Goal: Task Accomplishment & Management: Complete application form

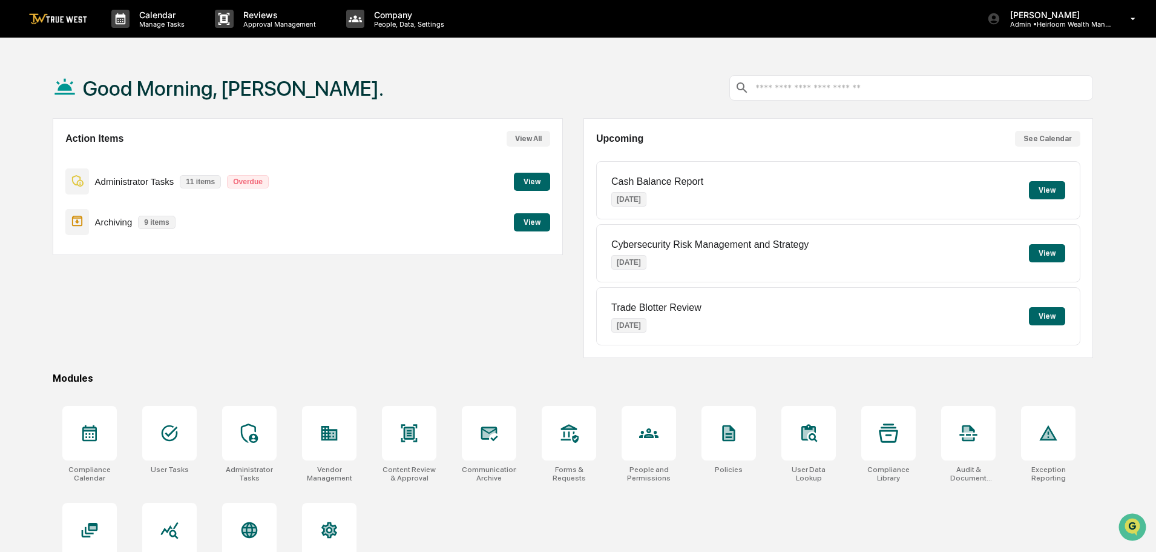
click at [537, 182] on button "View" at bounding box center [532, 182] width 36 height 18
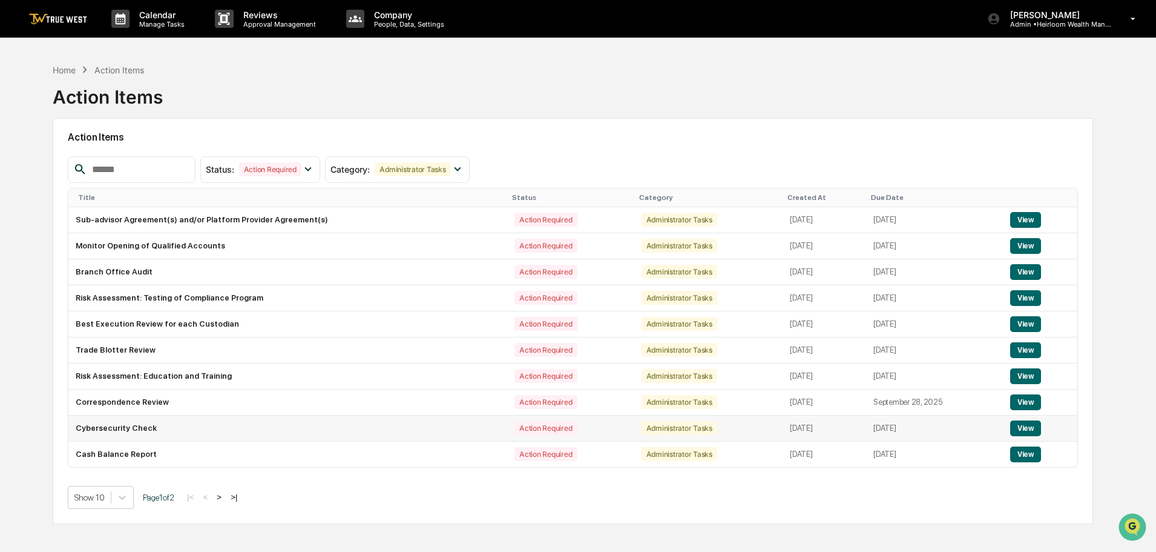
click at [1025, 426] on button "View" at bounding box center [1025, 428] width 31 height 16
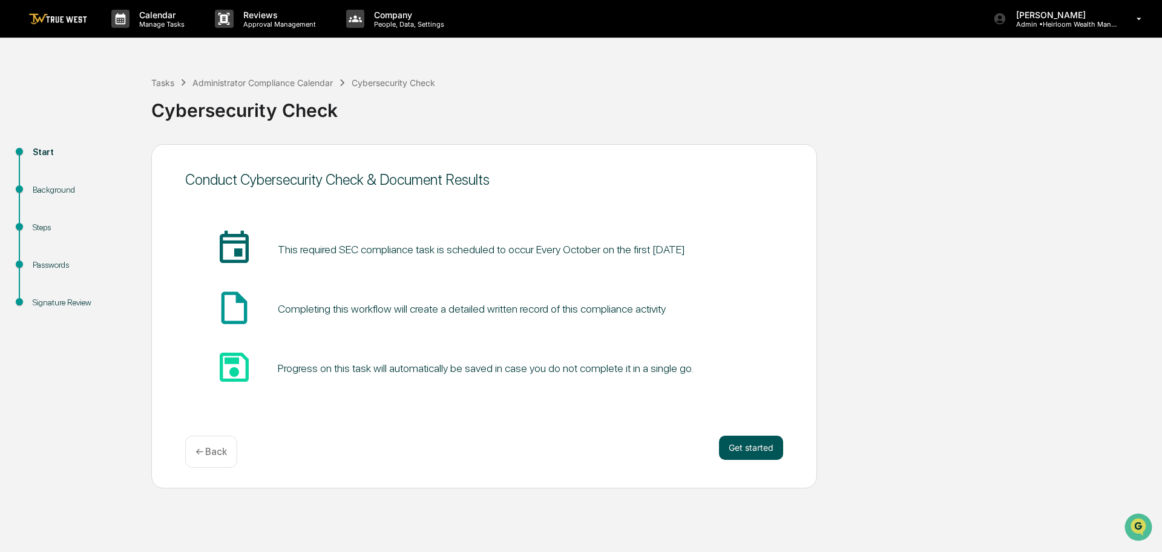
click at [770, 454] on button "Get started" at bounding box center [751, 447] width 64 height 24
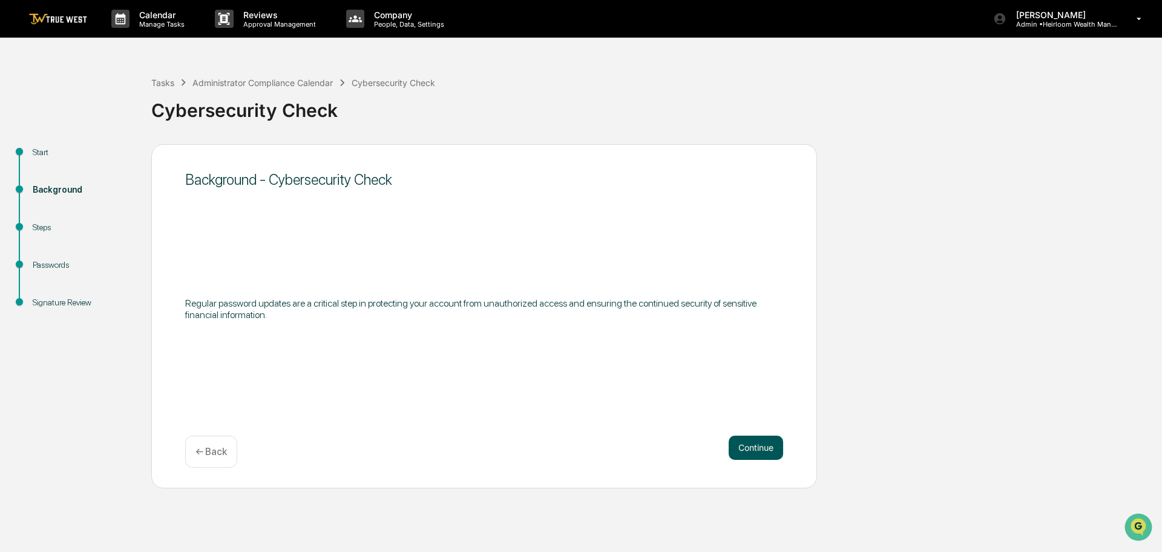
click at [762, 449] on button "Continue" at bounding box center [756, 447] width 54 height 24
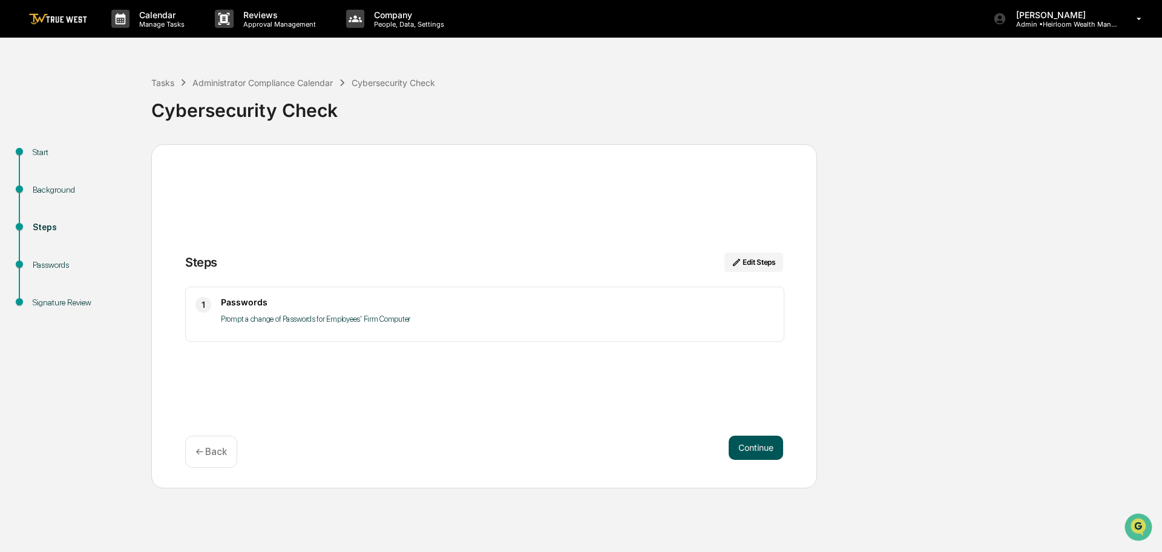
click at [745, 449] on button "Continue" at bounding box center [756, 447] width 54 height 24
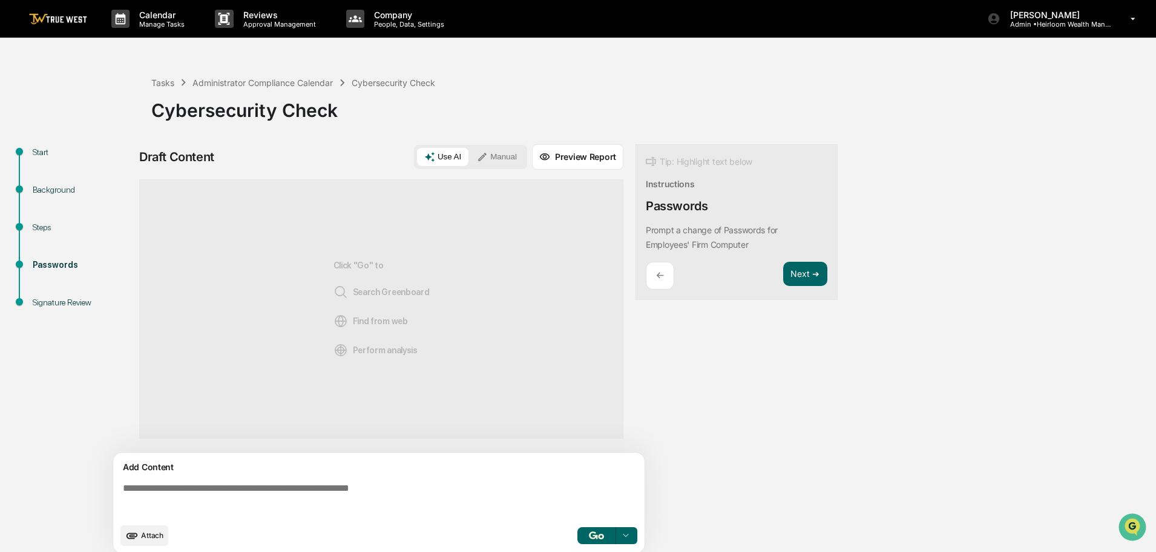
click at [71, 20] on img at bounding box center [58, 19] width 58 height 12
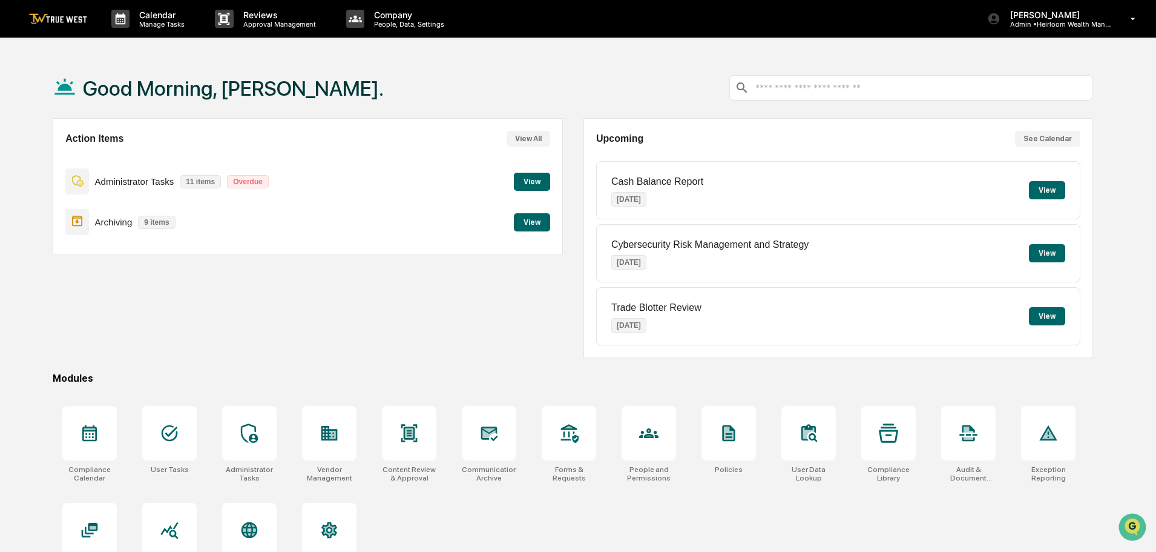
click at [542, 183] on button "View" at bounding box center [532, 182] width 36 height 18
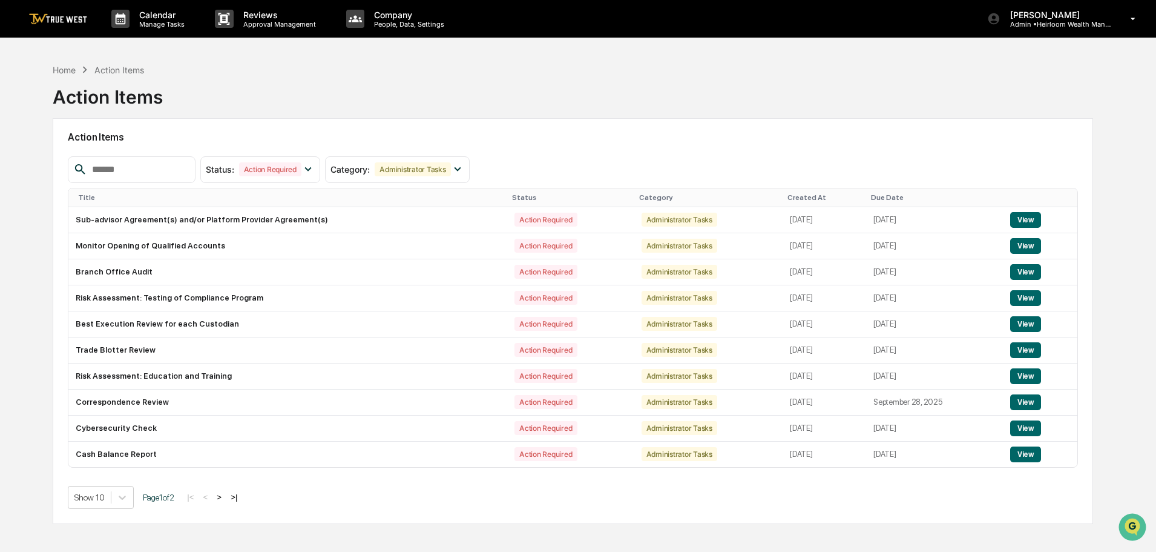
click at [225, 495] on button ">" at bounding box center [219, 497] width 12 height 10
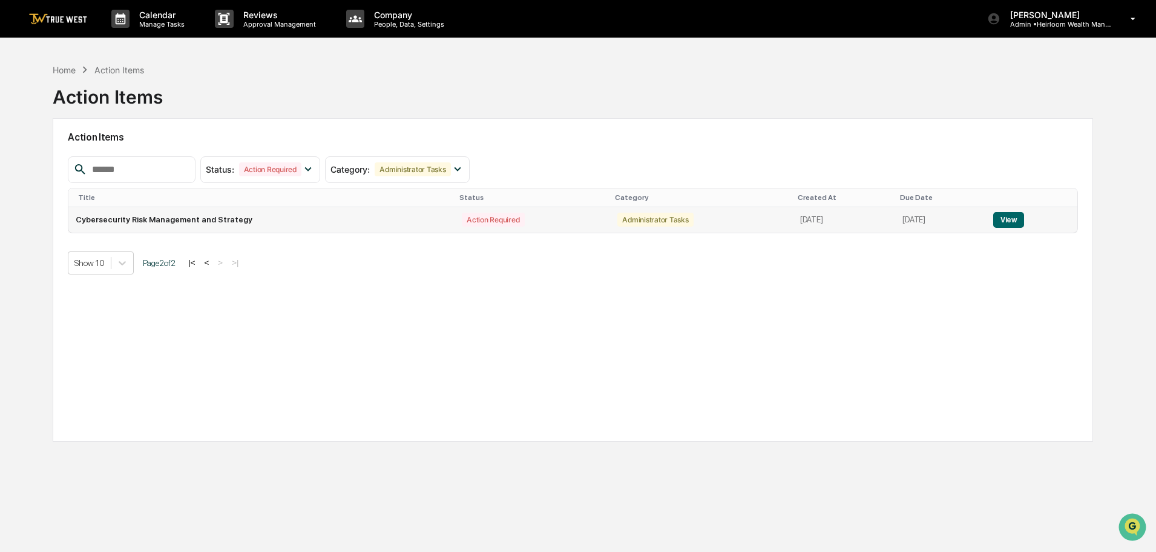
click at [1016, 219] on button "View" at bounding box center [1009, 220] width 31 height 16
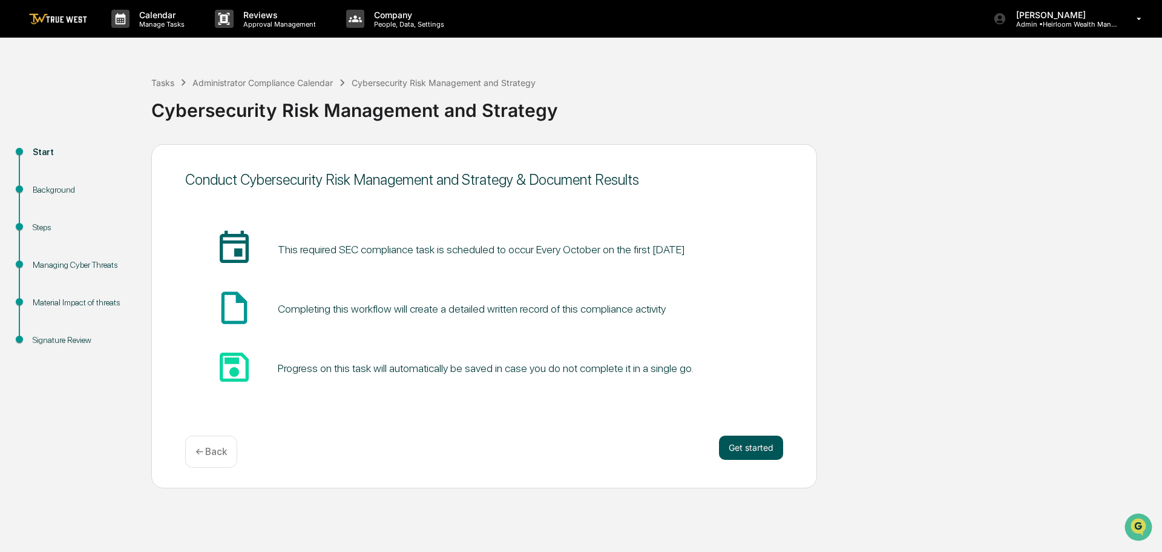
click at [745, 450] on button "Get started" at bounding box center [751, 447] width 64 height 24
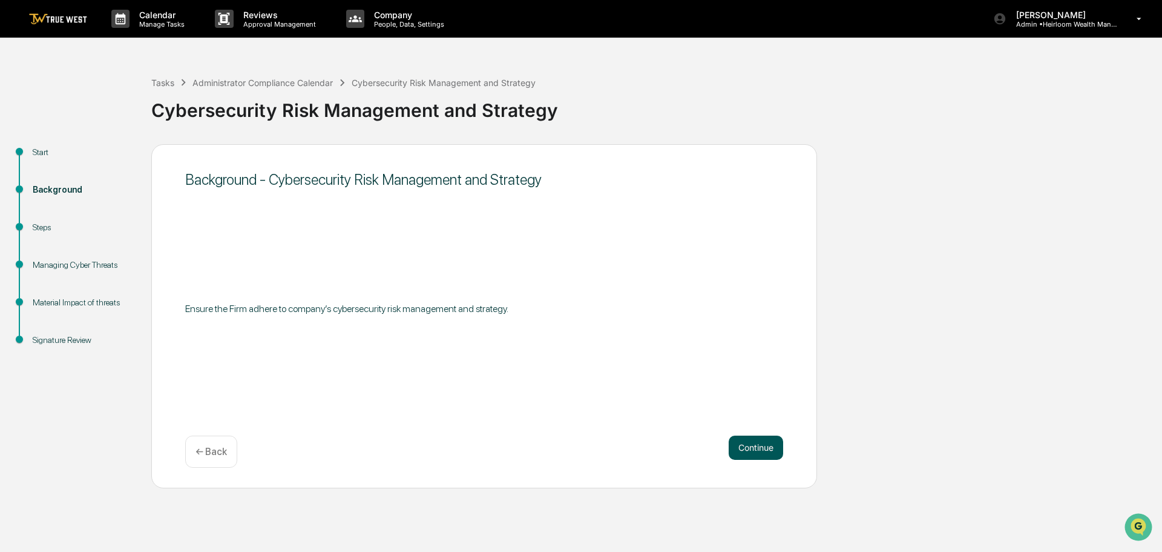
click at [745, 450] on button "Continue" at bounding box center [756, 447] width 54 height 24
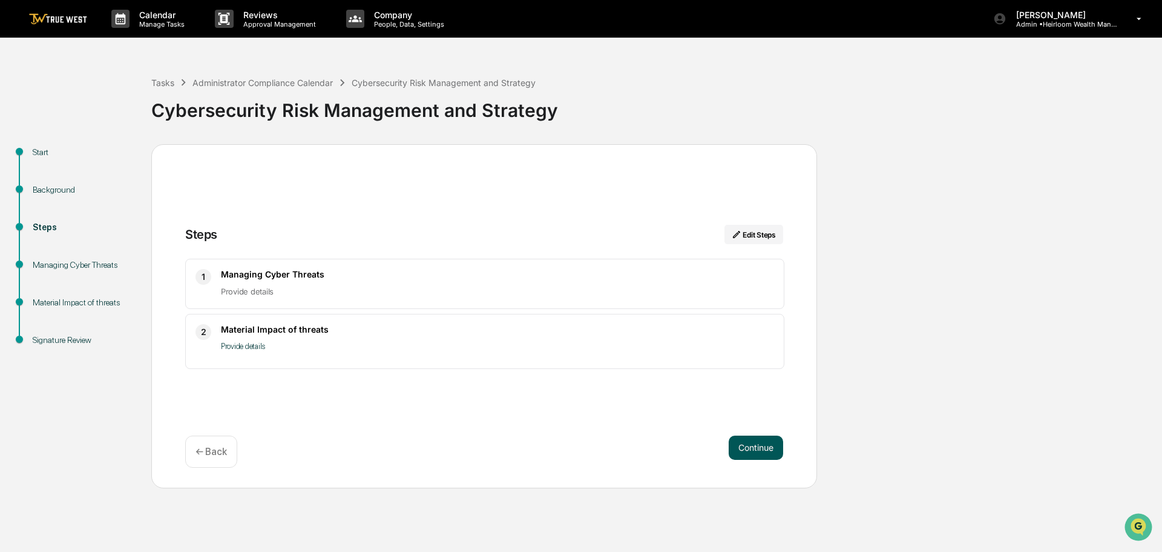
click at [745, 450] on button "Continue" at bounding box center [756, 447] width 54 height 24
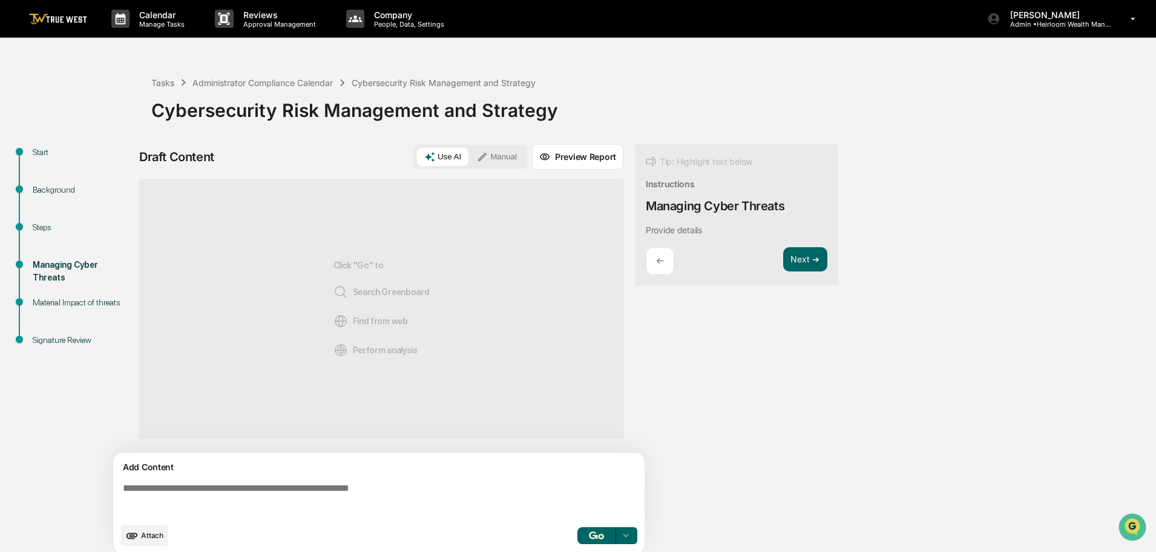
click at [59, 14] on img at bounding box center [58, 19] width 58 height 12
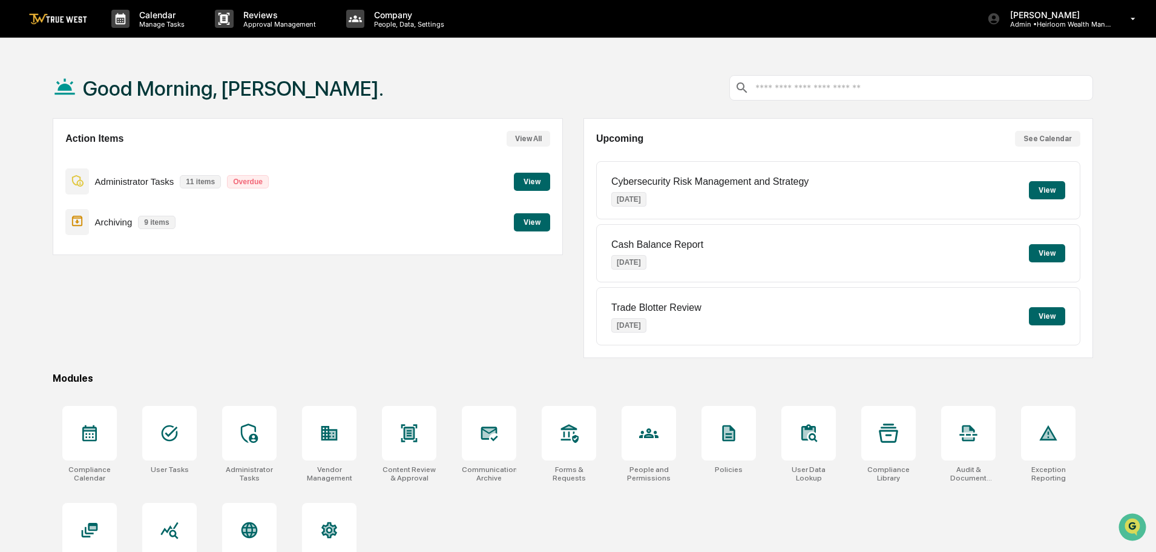
click at [535, 225] on button "View" at bounding box center [532, 222] width 36 height 18
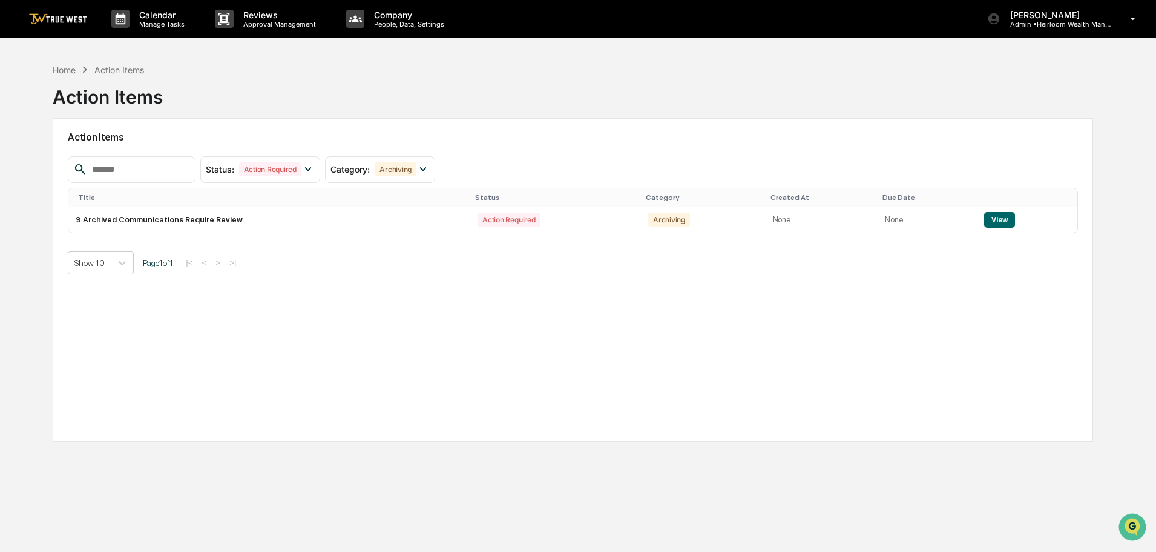
click at [65, 15] on img at bounding box center [58, 19] width 58 height 12
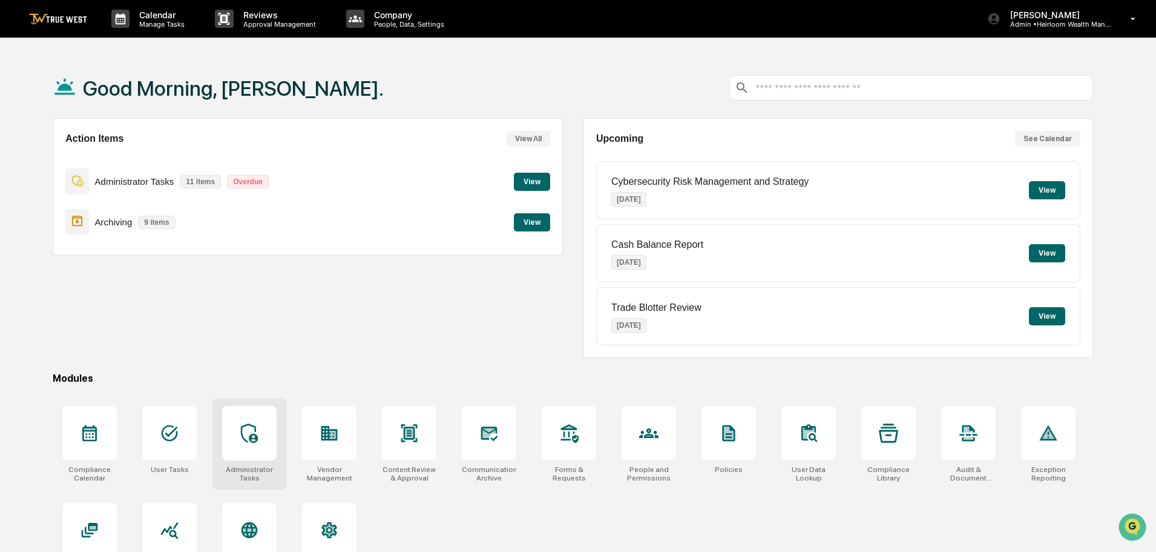
click at [258, 421] on div at bounding box center [249, 433] width 54 height 54
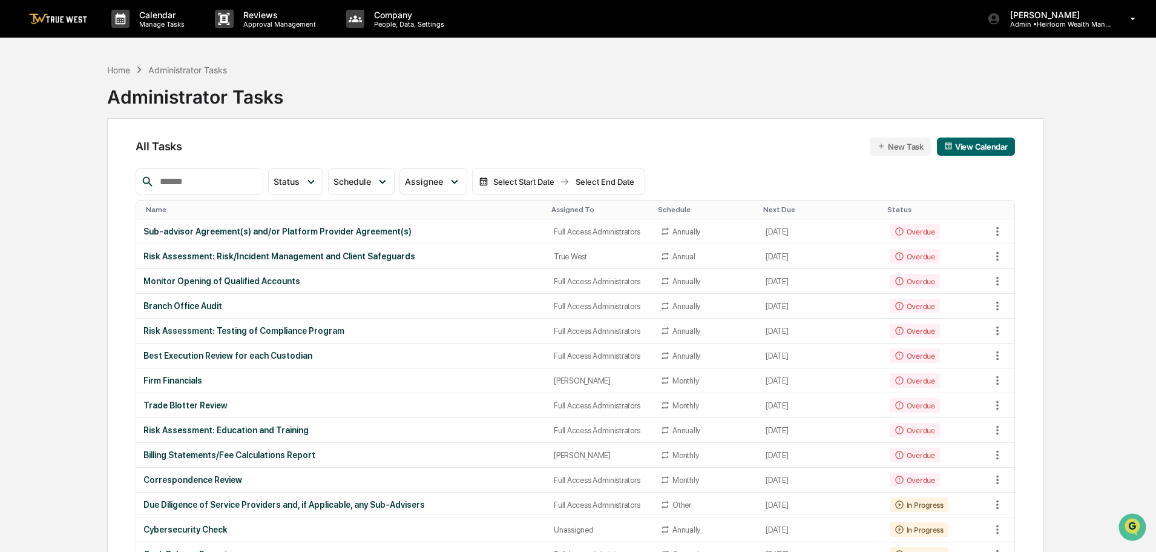
click at [56, 16] on img at bounding box center [58, 19] width 58 height 12
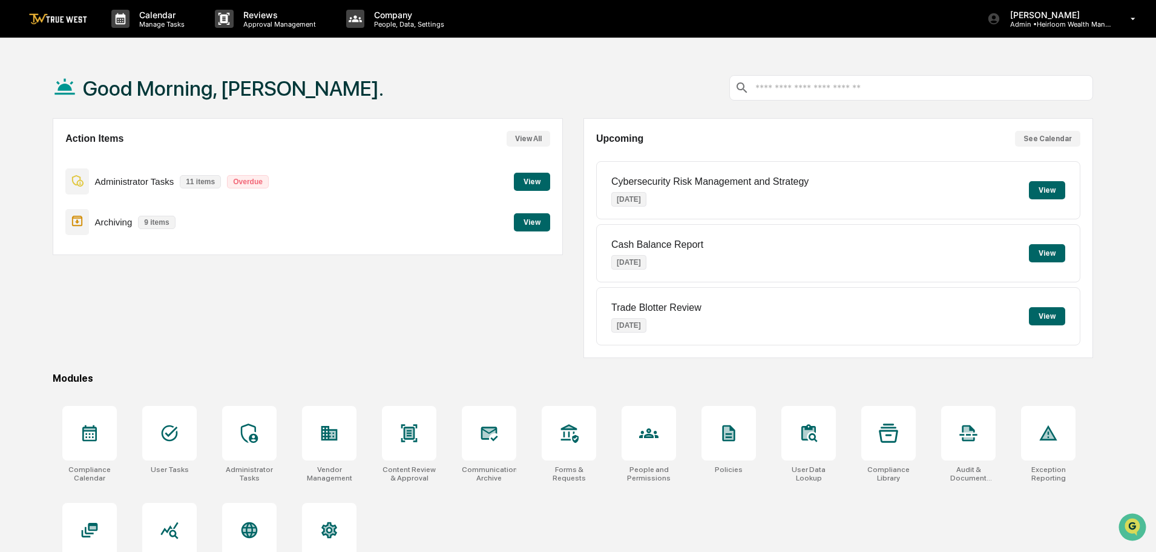
click at [529, 180] on button "View" at bounding box center [532, 182] width 36 height 18
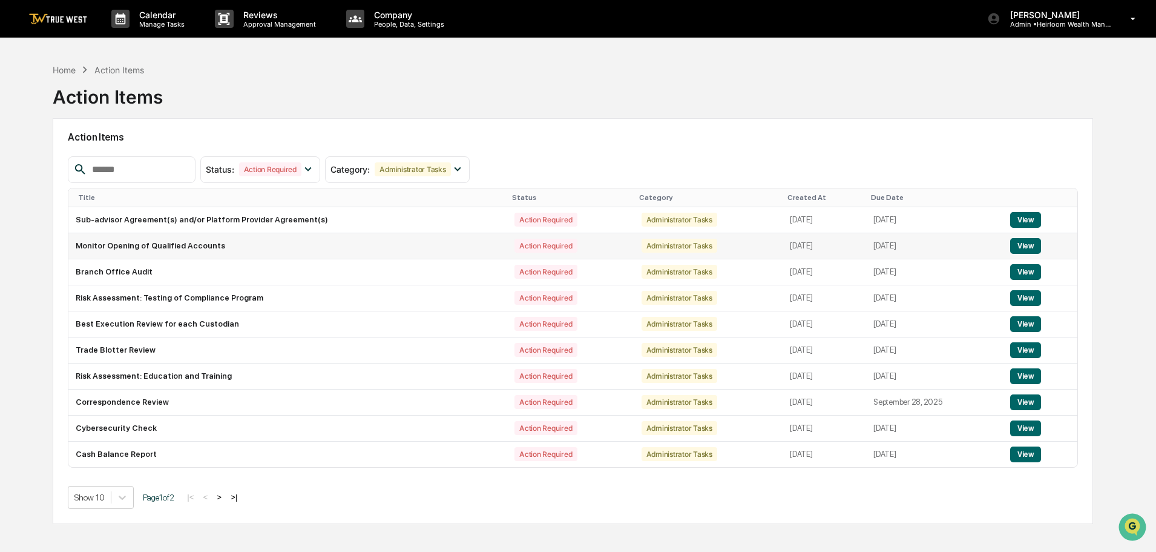
click at [1024, 248] on button "View" at bounding box center [1025, 246] width 31 height 16
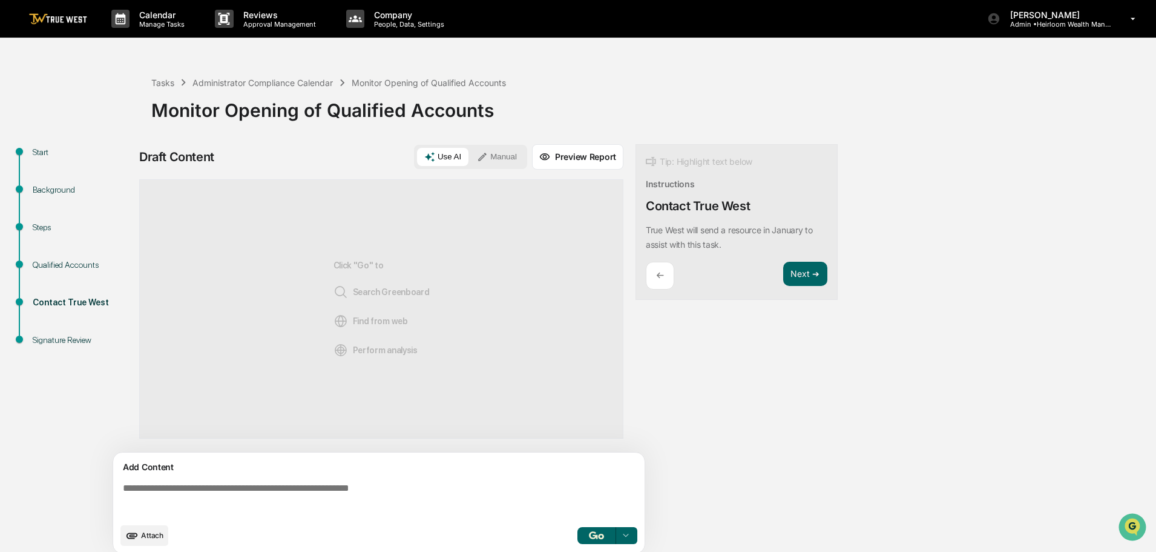
click at [53, 19] on img at bounding box center [58, 19] width 58 height 12
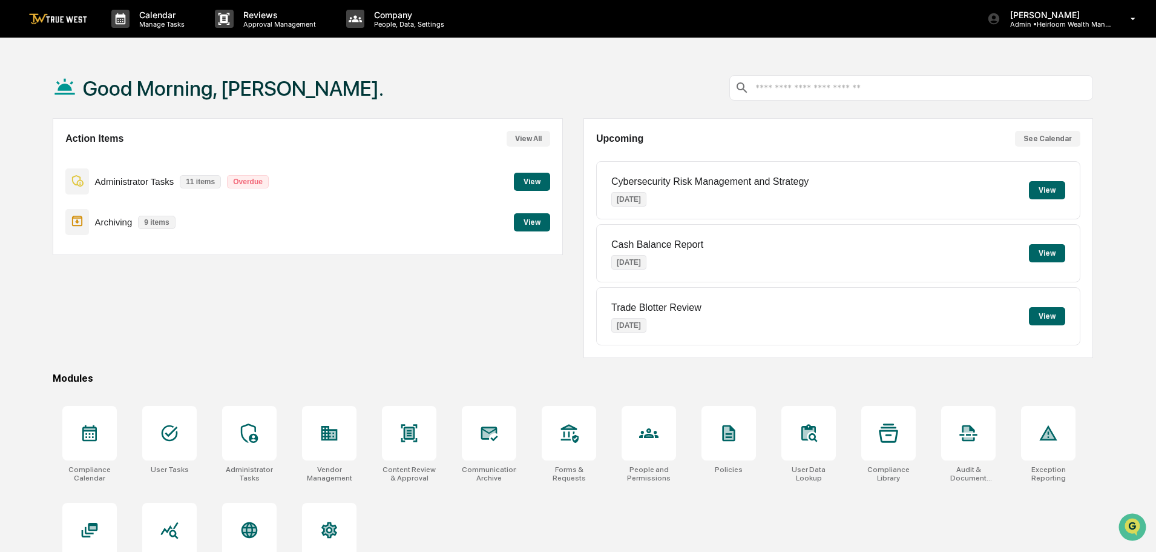
click at [526, 184] on button "View" at bounding box center [532, 182] width 36 height 18
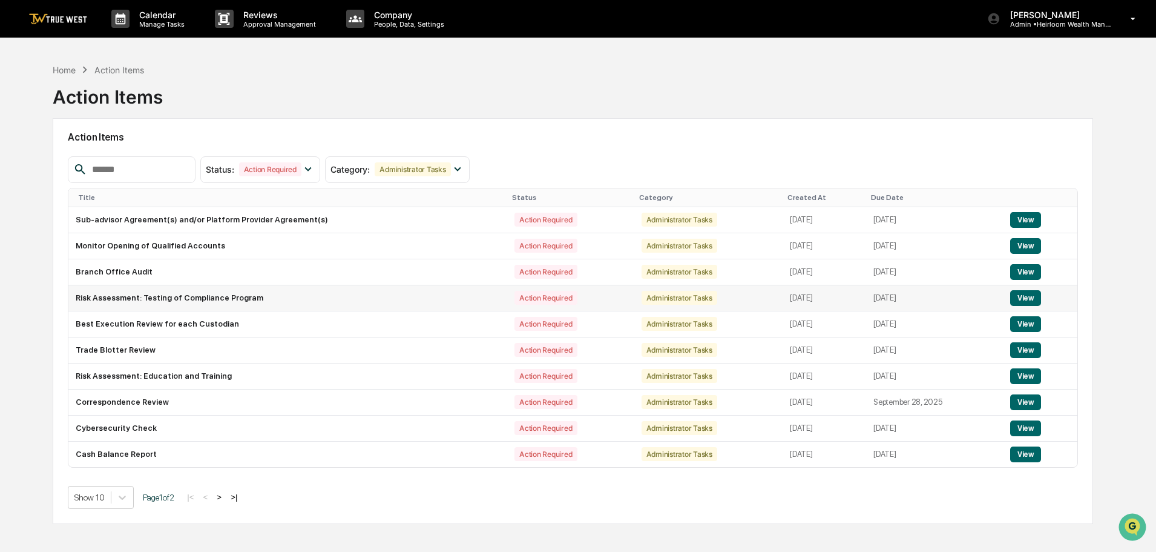
click at [1032, 292] on button "View" at bounding box center [1025, 298] width 31 height 16
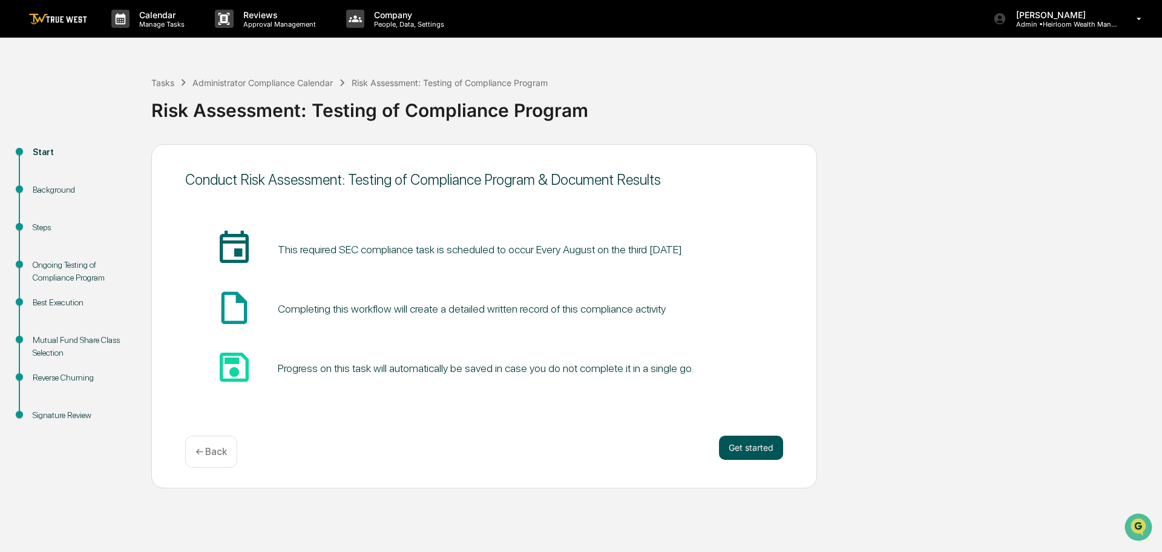
click at [754, 449] on button "Get started" at bounding box center [751, 447] width 64 height 24
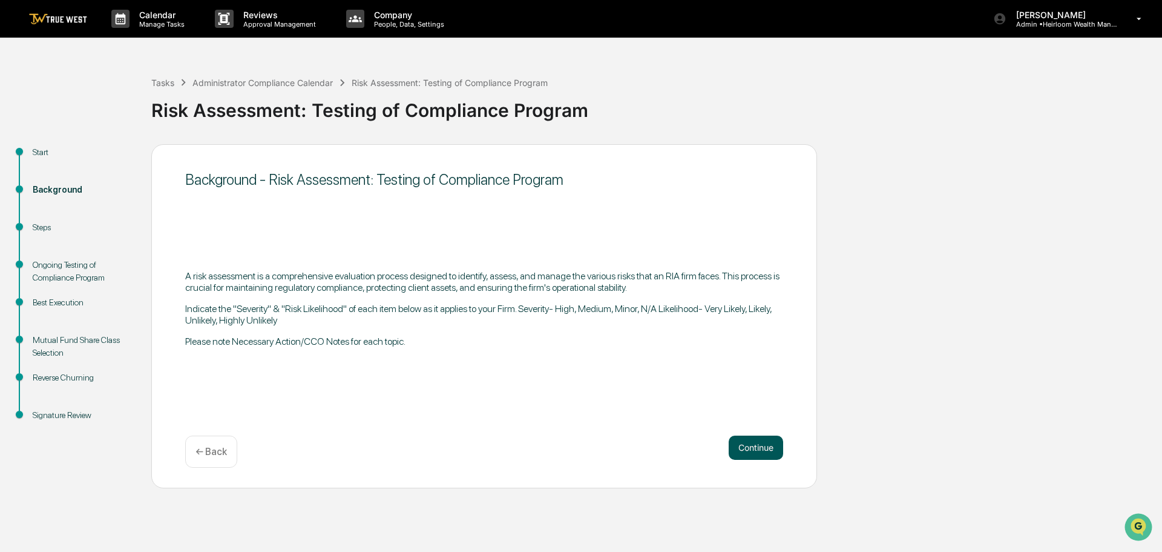
click at [757, 442] on button "Continue" at bounding box center [756, 447] width 54 height 24
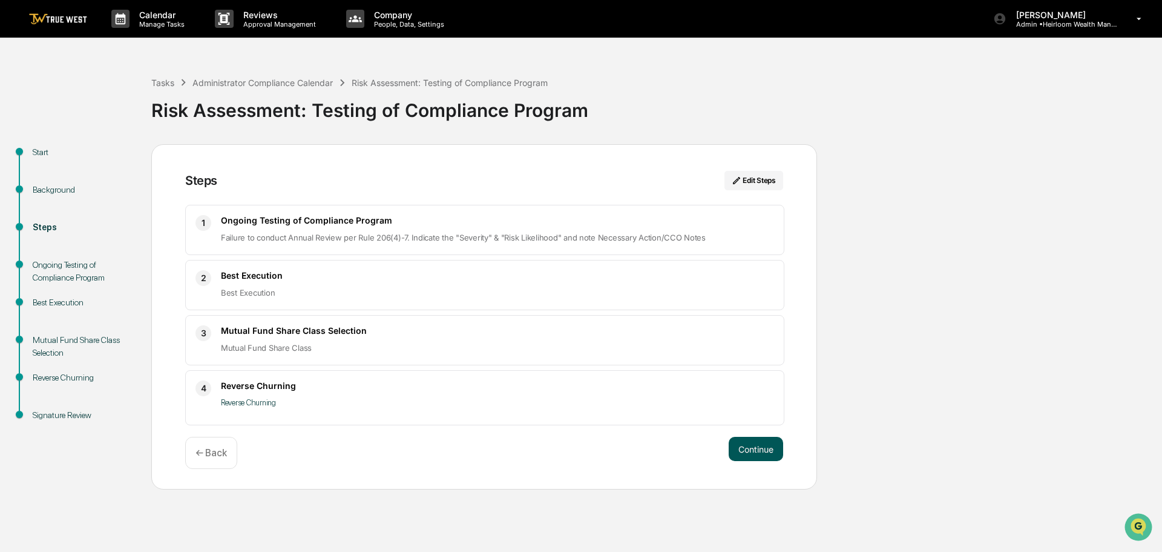
click at [762, 440] on button "Continue" at bounding box center [756, 449] width 54 height 24
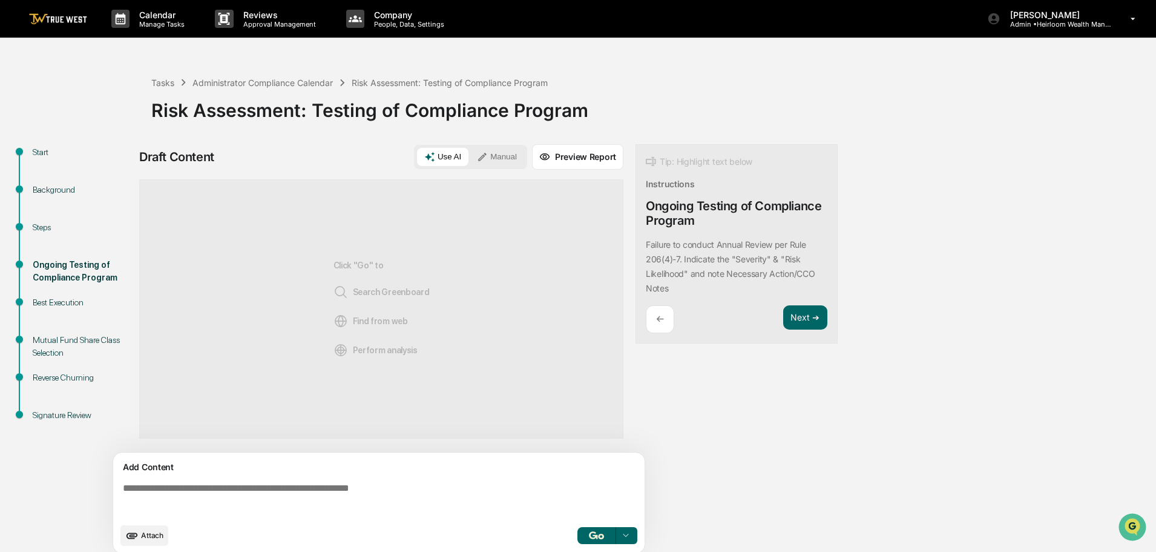
click at [500, 156] on button "Manual" at bounding box center [497, 157] width 54 height 18
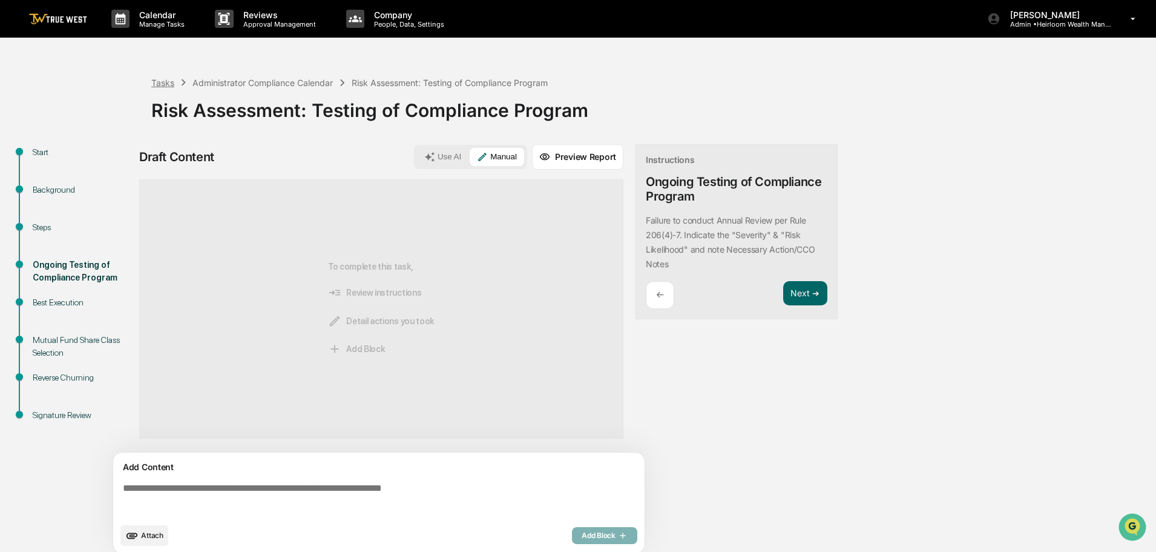
click at [167, 85] on div "Tasks" at bounding box center [162, 82] width 23 height 10
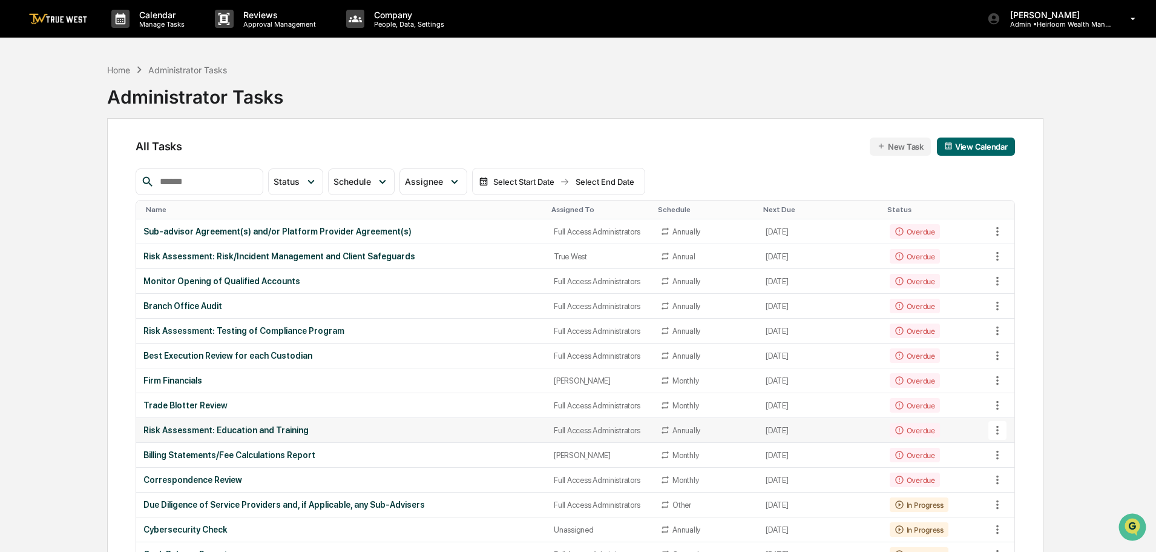
click at [312, 431] on div "Risk Assessment: Education and Training" at bounding box center [341, 430] width 396 height 10
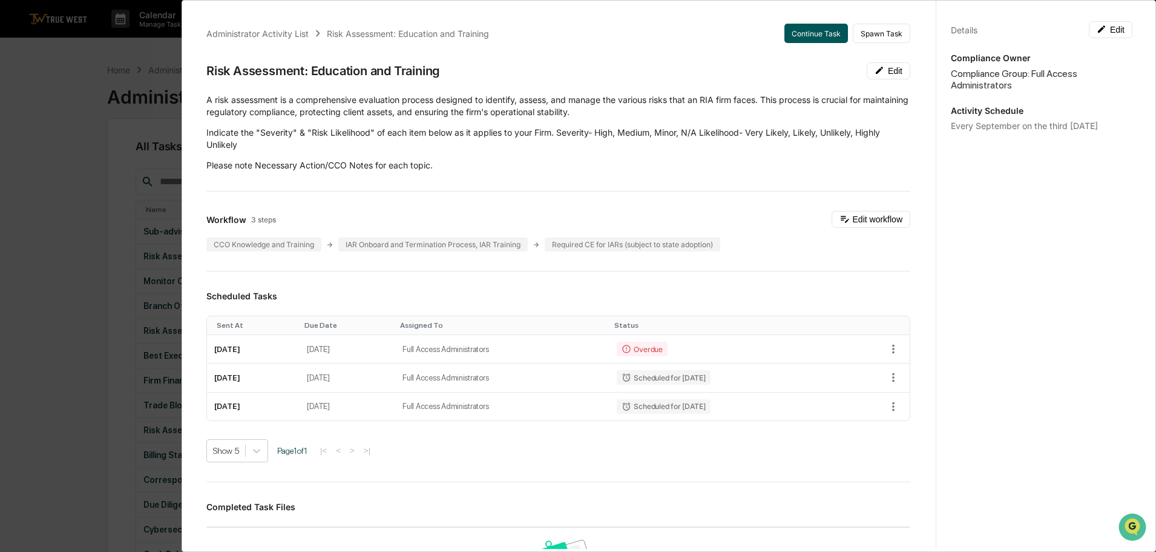
click at [804, 30] on button "Continue Task" at bounding box center [817, 33] width 64 height 19
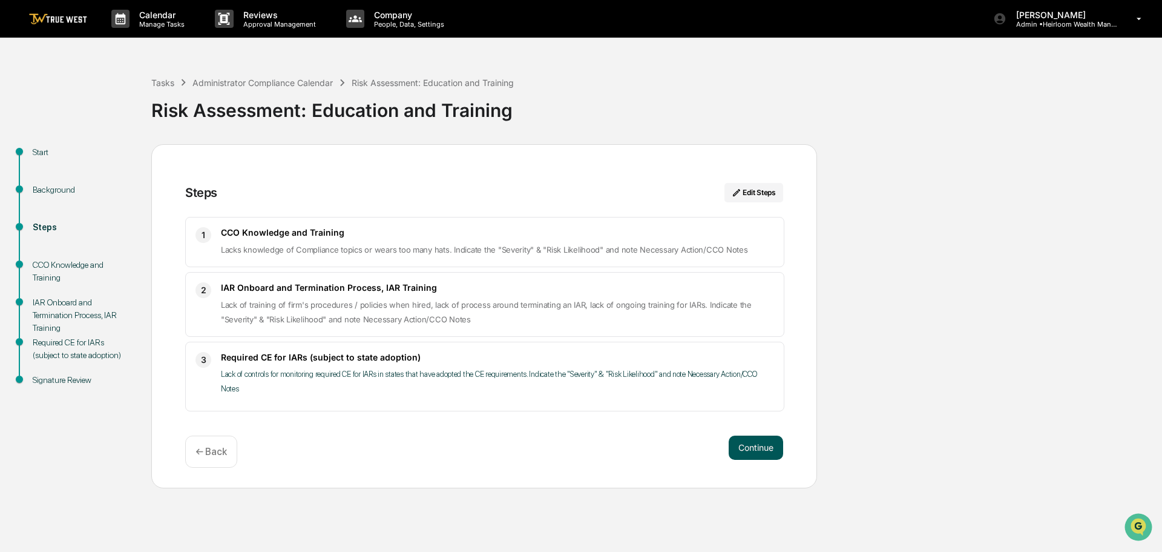
click at [750, 449] on button "Continue" at bounding box center [756, 447] width 54 height 24
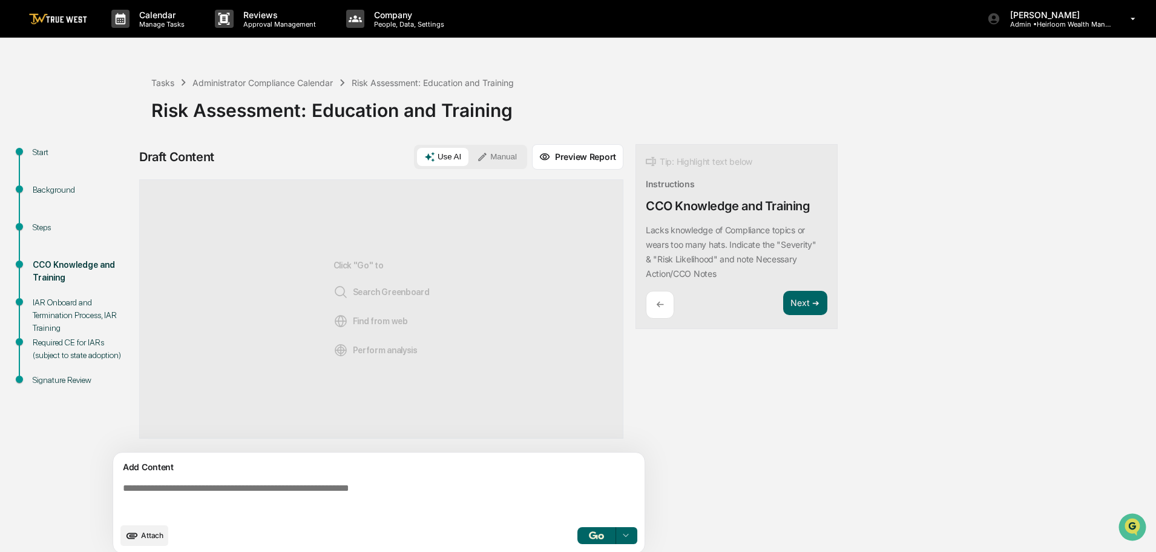
click at [500, 158] on button "Manual" at bounding box center [497, 157] width 54 height 18
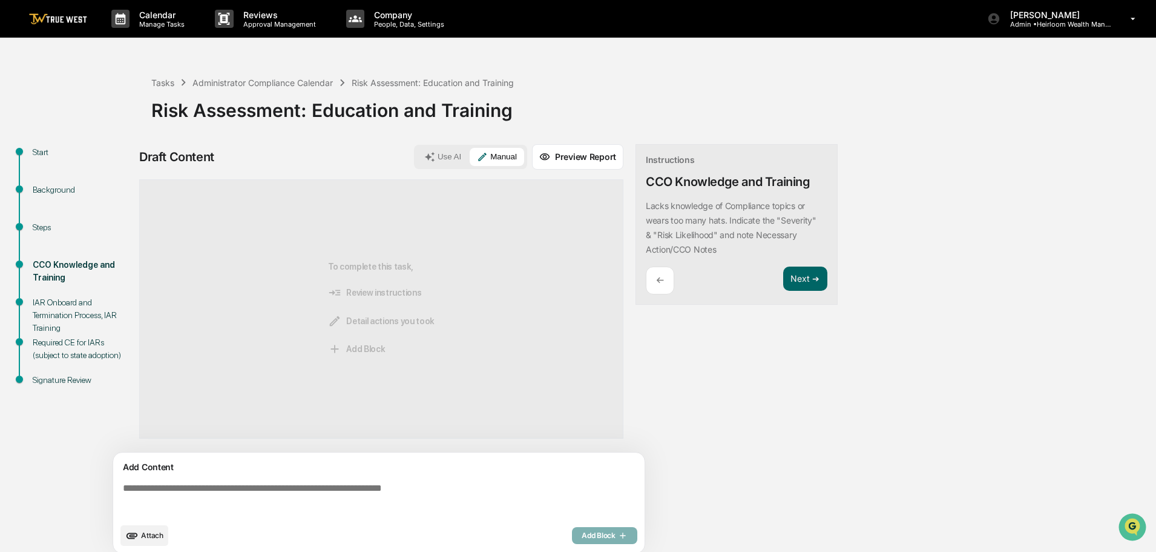
click at [208, 486] on textarea at bounding box center [381, 500] width 527 height 44
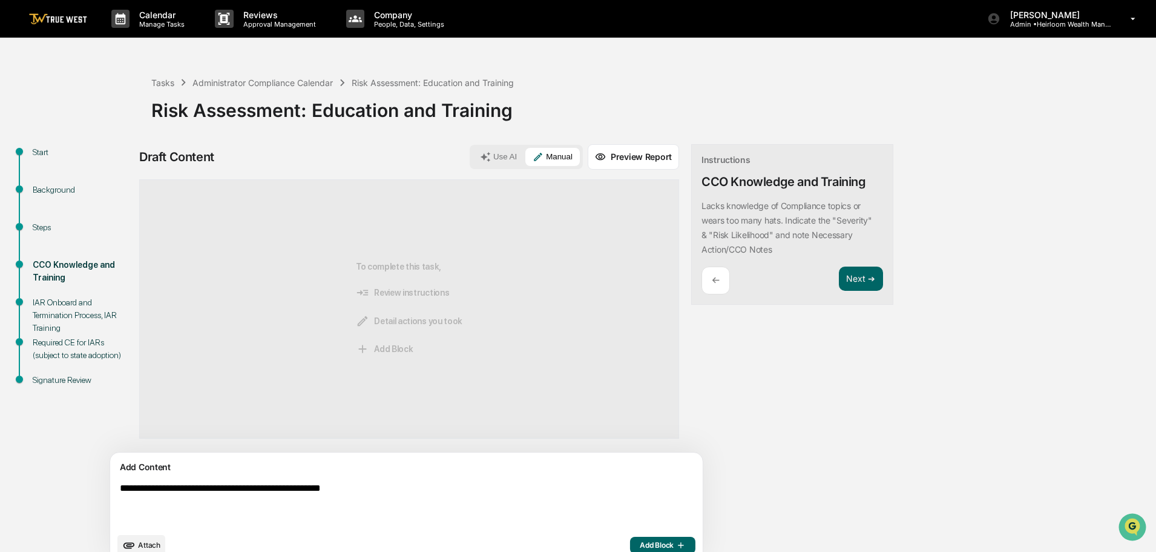
paste textarea "**********"
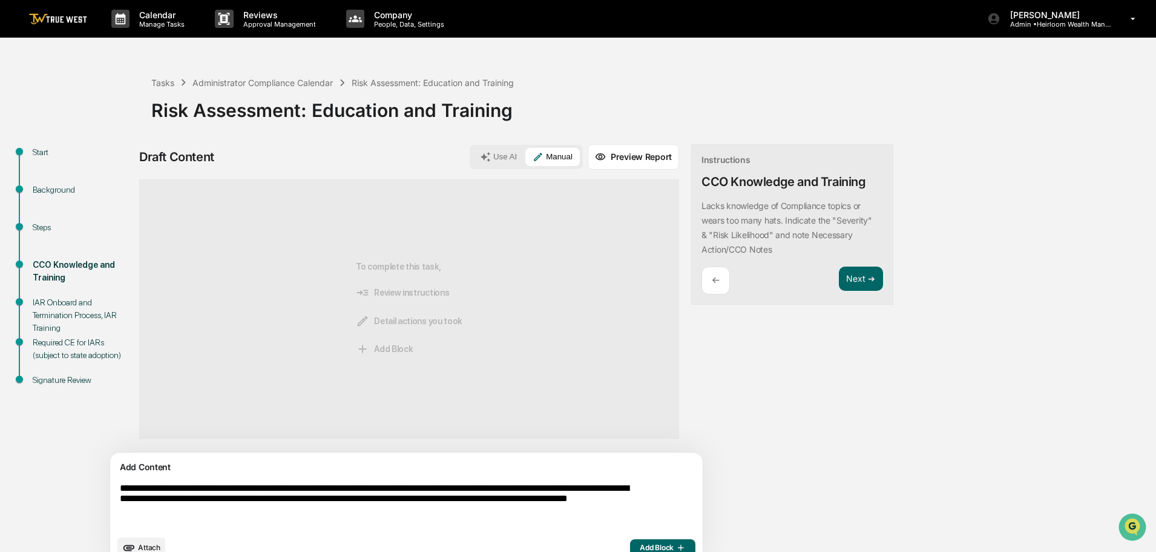
scroll to position [21, 0]
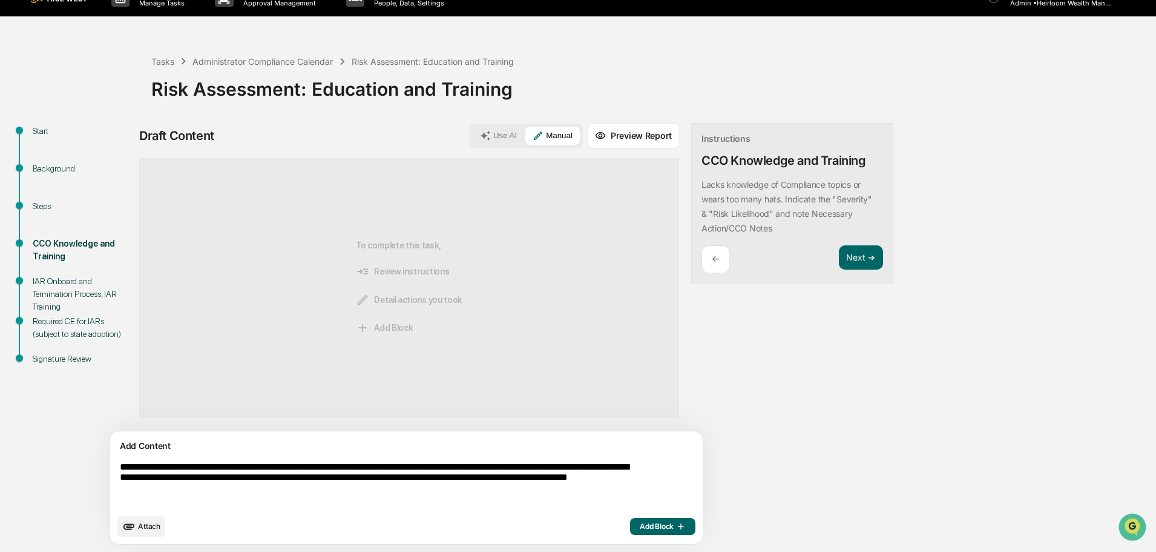
click at [167, 492] on textarea "**********" at bounding box center [378, 485] width 527 height 56
type textarea "**********"
click at [640, 525] on span "Add Block" at bounding box center [663, 526] width 46 height 10
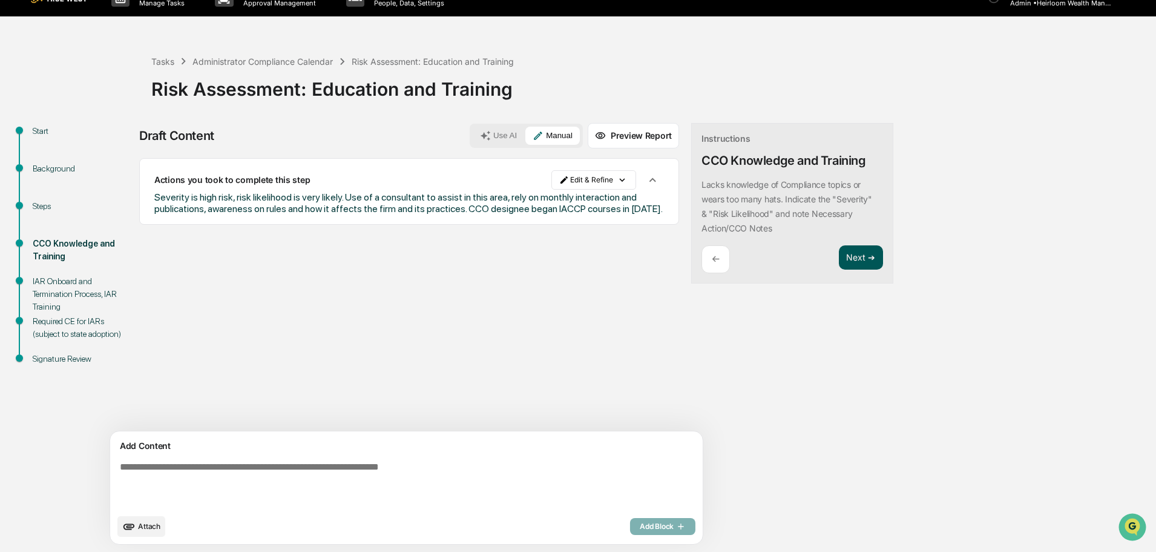
click at [839, 255] on button "Next ➔" at bounding box center [861, 257] width 44 height 25
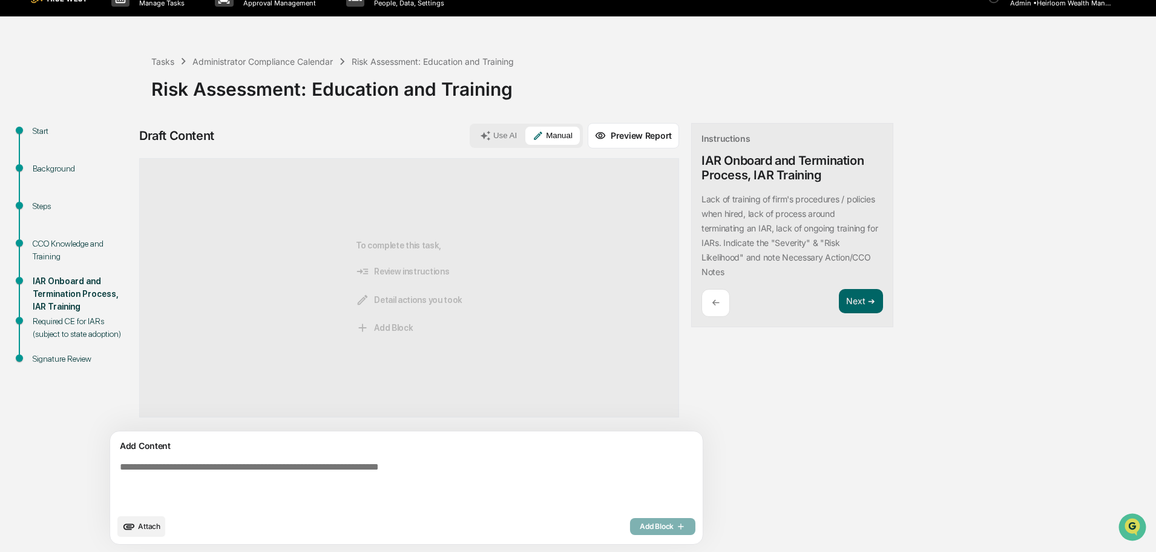
click at [222, 470] on textarea at bounding box center [378, 485] width 527 height 56
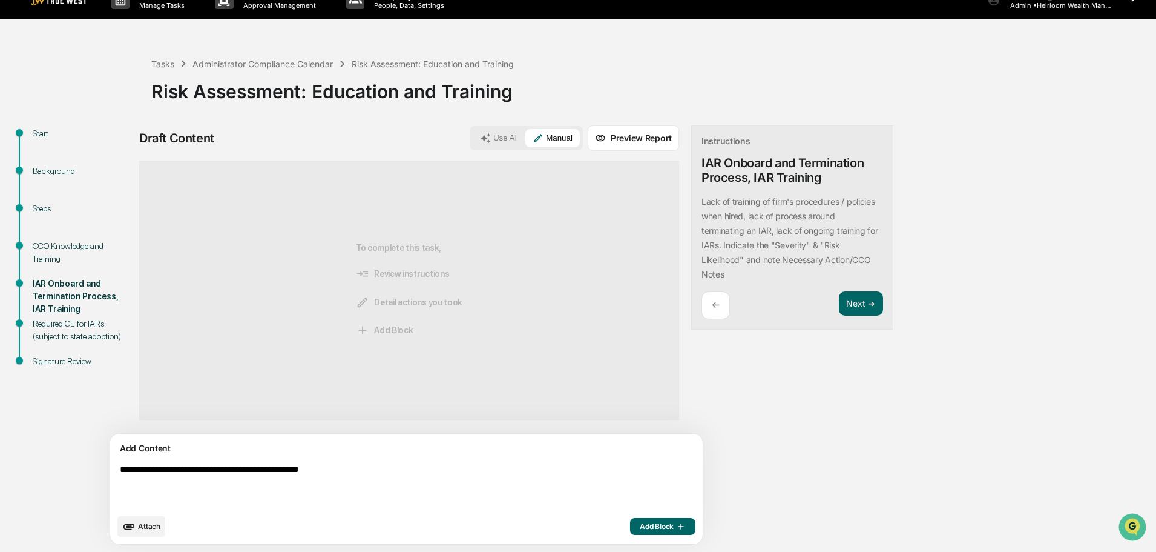
paste textarea "**********"
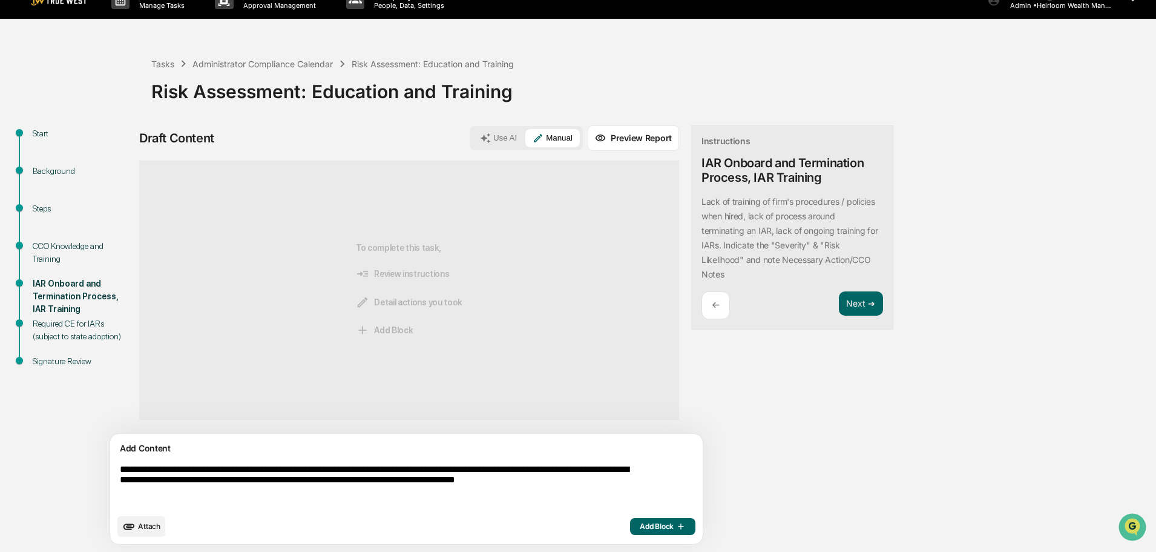
scroll to position [21, 0]
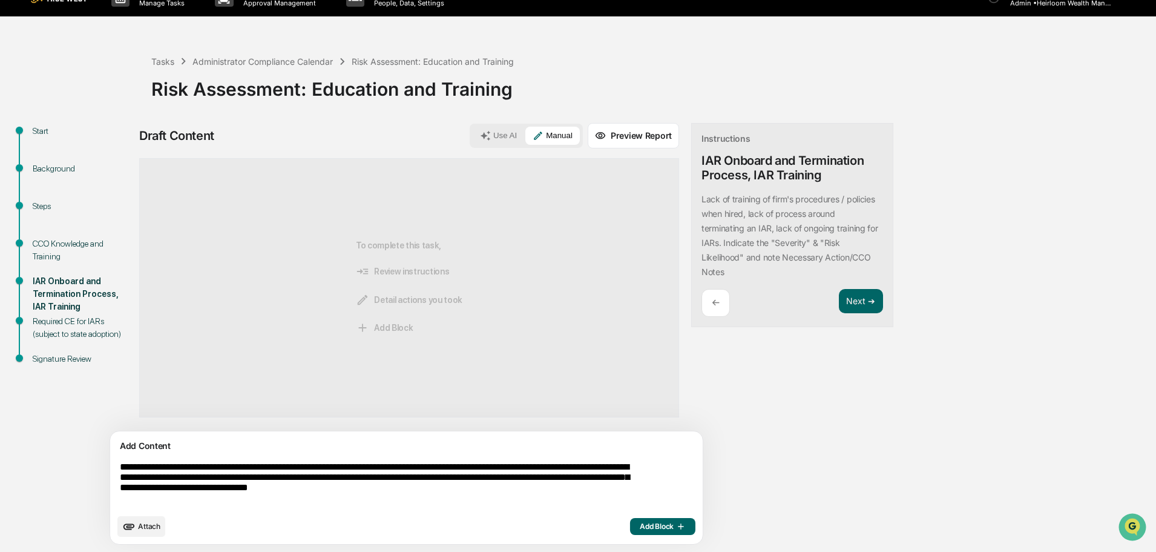
type textarea "**********"
click at [640, 529] on span "Add Block" at bounding box center [663, 526] width 46 height 10
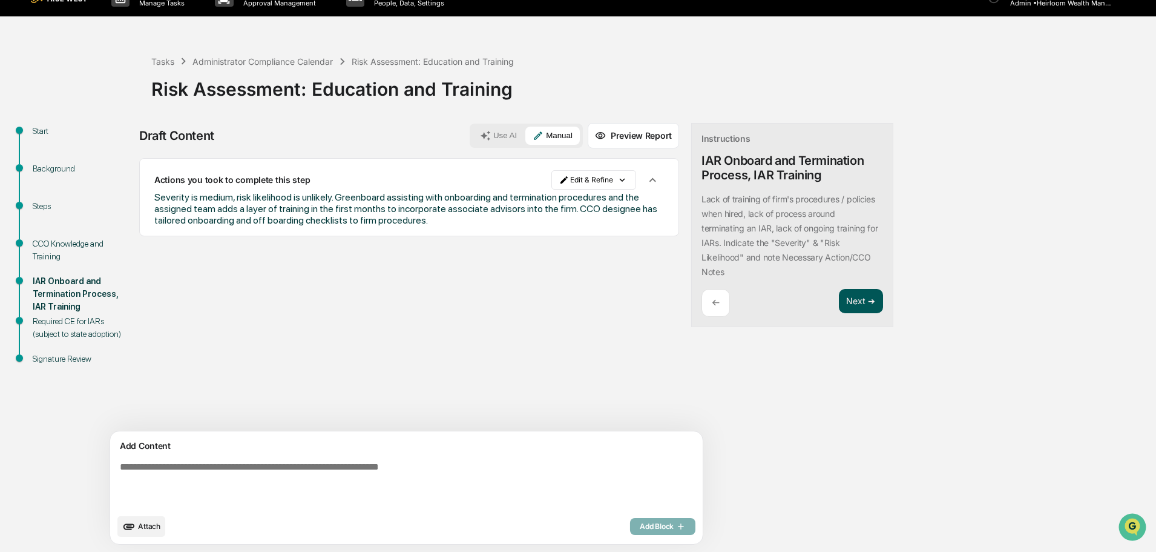
click at [839, 300] on button "Next ➔" at bounding box center [861, 301] width 44 height 25
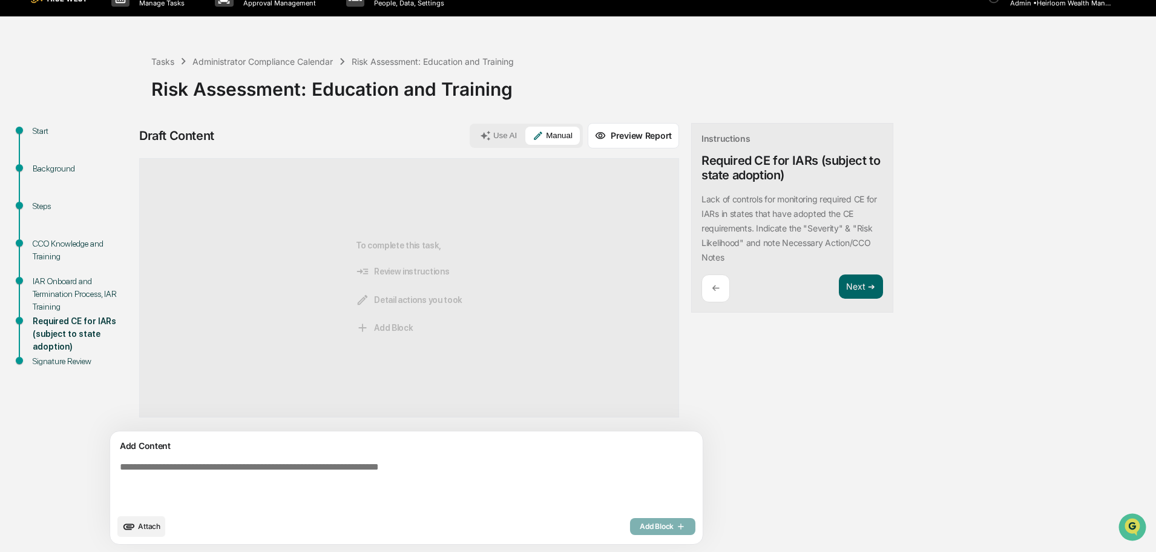
click at [220, 470] on textarea at bounding box center [378, 485] width 527 height 56
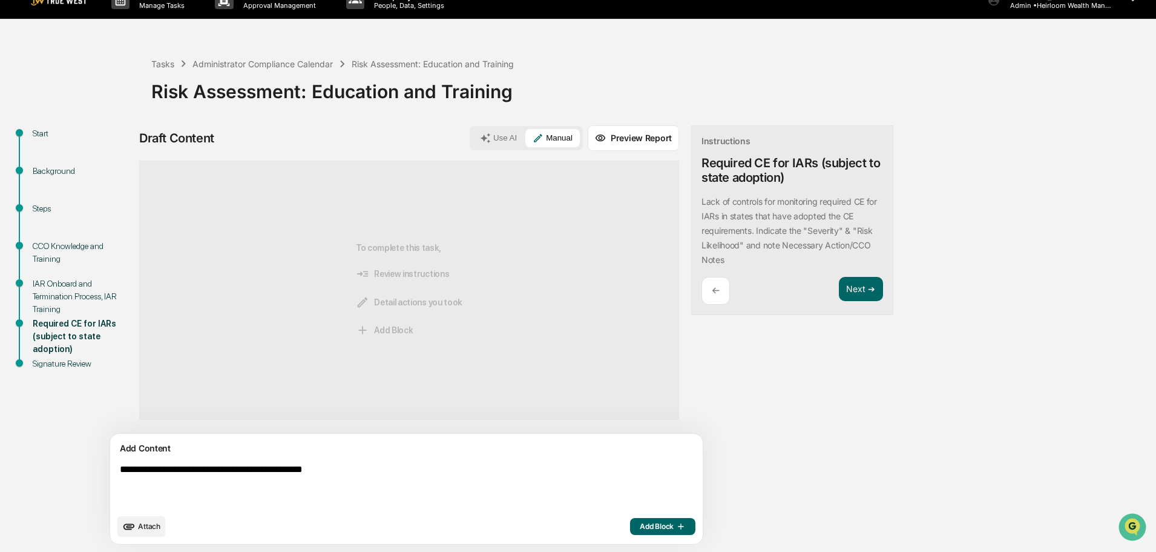
paste textarea "**********"
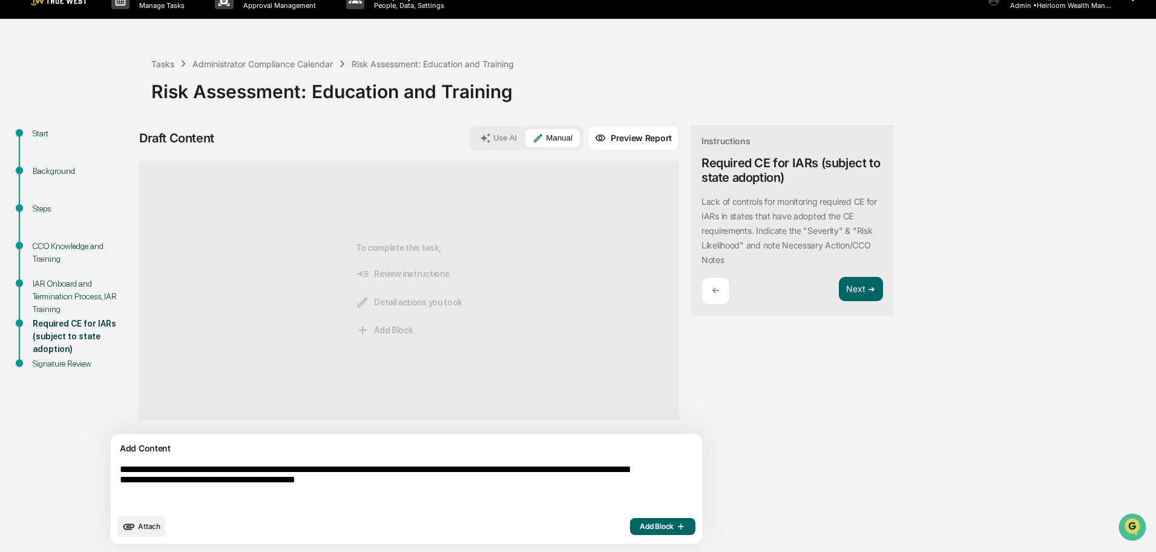
click at [320, 467] on textarea "**********" at bounding box center [378, 485] width 527 height 53
click at [490, 484] on textarea "**********" at bounding box center [378, 485] width 527 height 53
type textarea "**********"
click at [640, 524] on span "Add Block" at bounding box center [663, 526] width 46 height 10
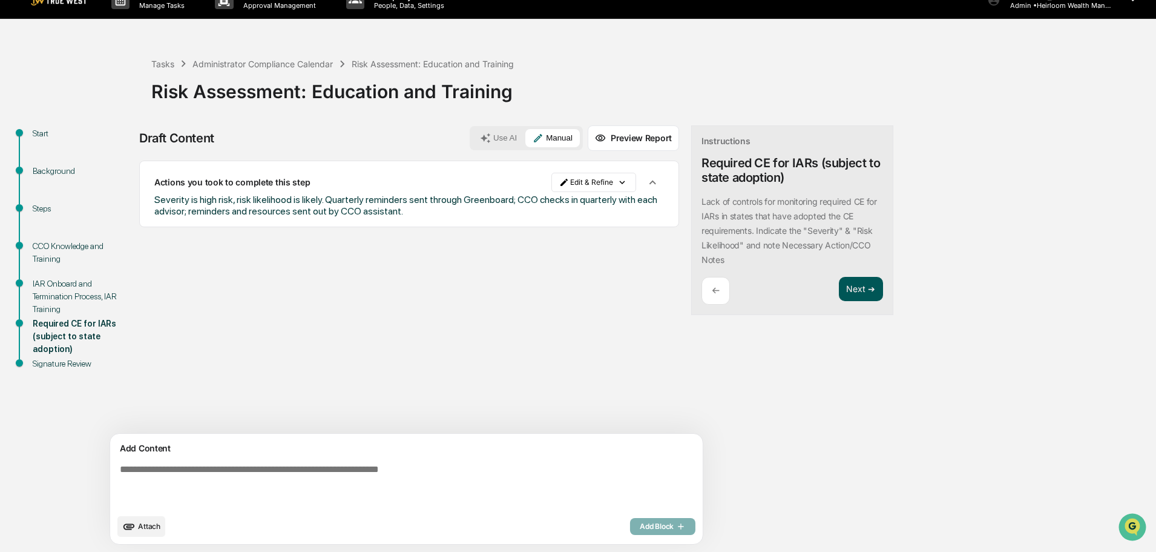
click at [839, 286] on button "Next ➔" at bounding box center [861, 289] width 44 height 25
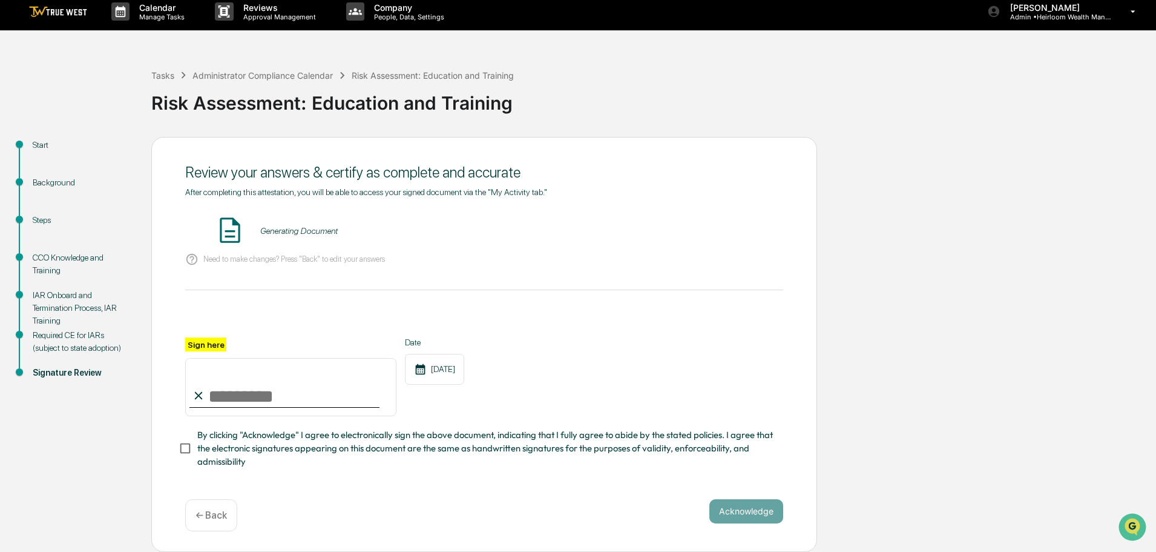
scroll to position [0, 0]
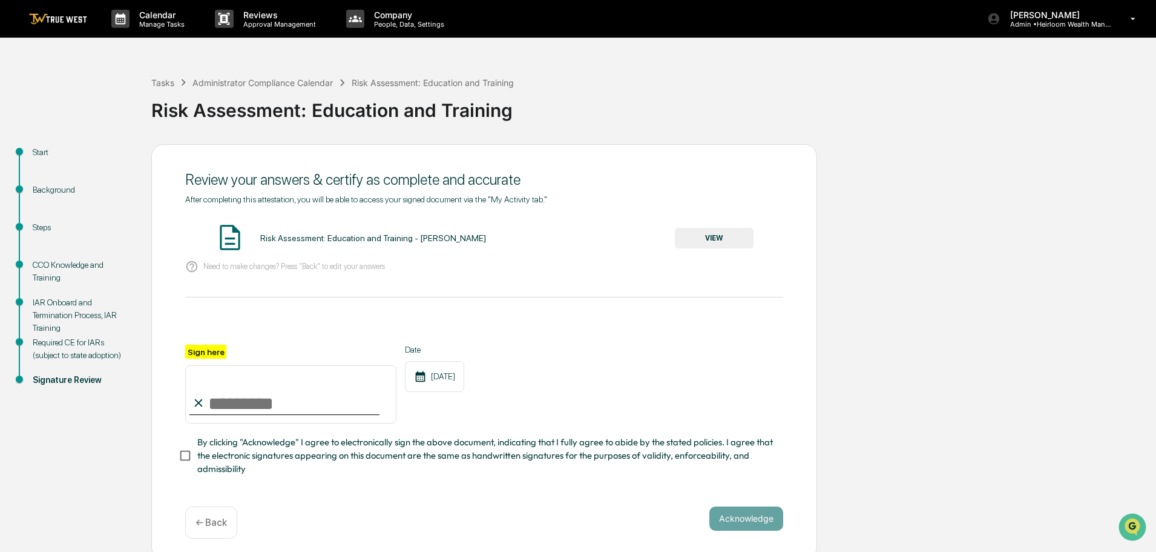
click at [723, 237] on button "VIEW" at bounding box center [714, 238] width 79 height 21
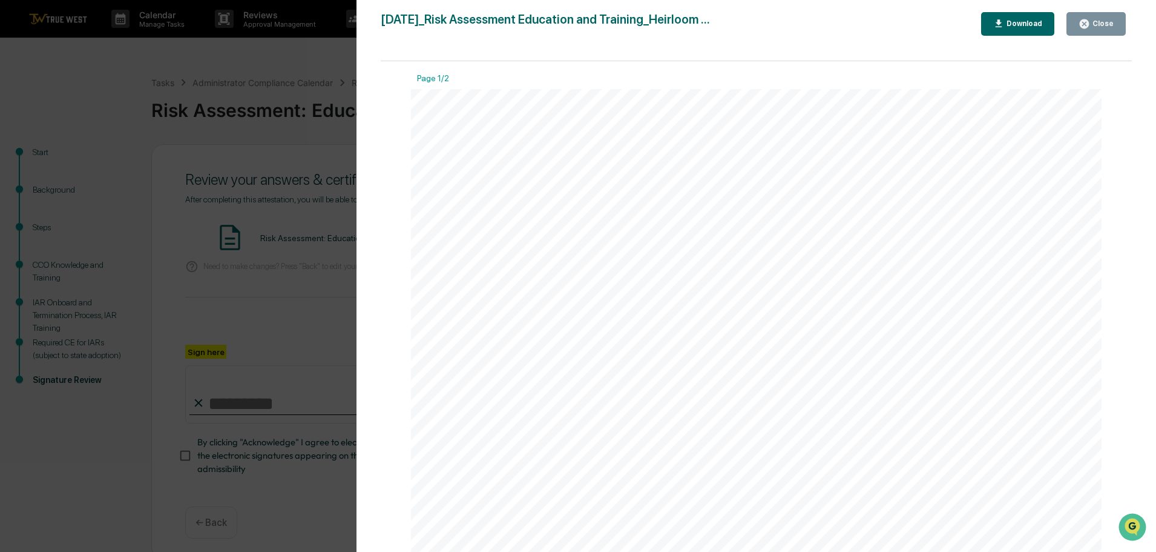
click at [1098, 25] on div "Close" at bounding box center [1102, 23] width 24 height 8
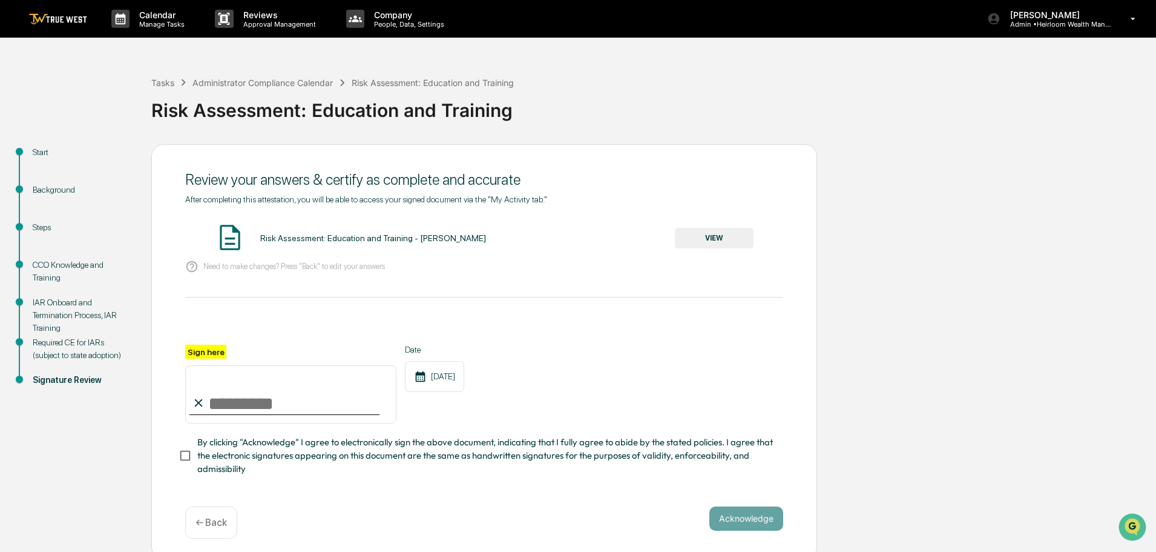
click at [223, 408] on input "Sign here" at bounding box center [290, 394] width 211 height 58
type input "**********"
click at [736, 517] on button "Acknowledge" at bounding box center [747, 518] width 74 height 24
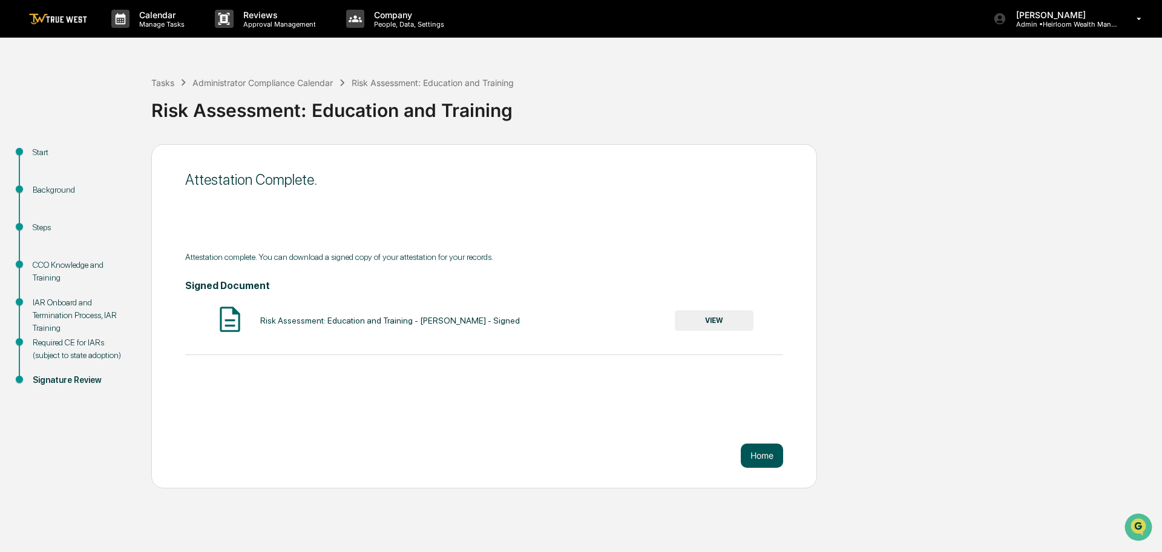
click at [765, 455] on button "Home" at bounding box center [762, 455] width 42 height 24
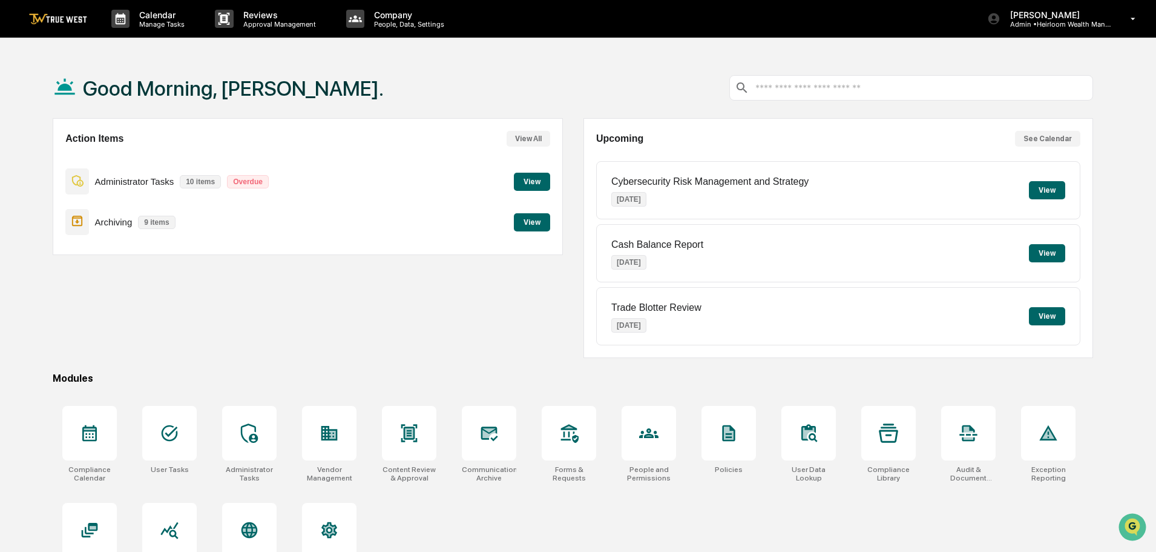
click at [532, 179] on button "View" at bounding box center [532, 182] width 36 height 18
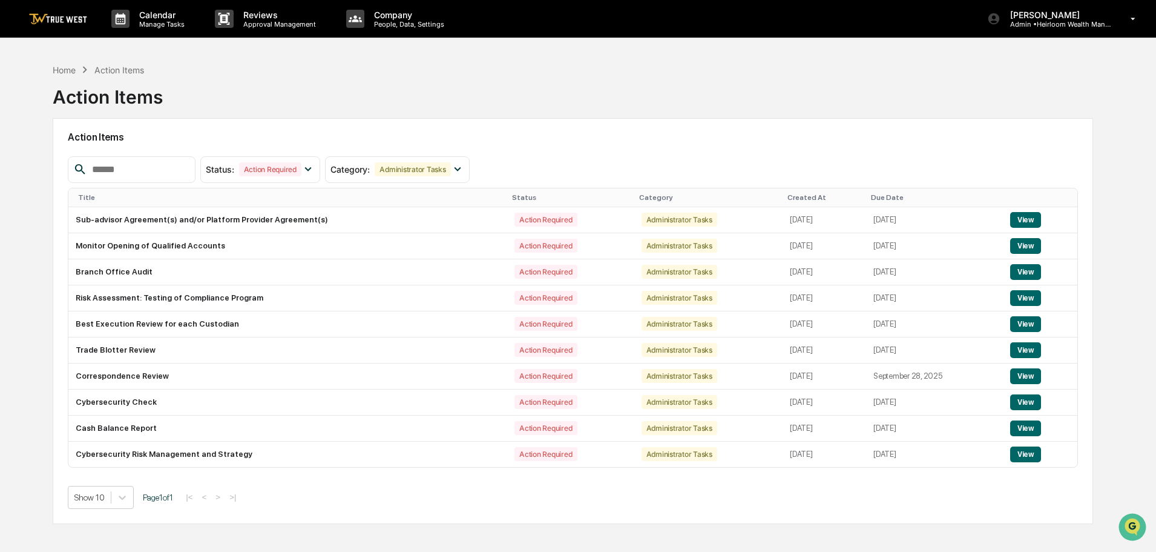
click at [62, 21] on img at bounding box center [58, 19] width 58 height 12
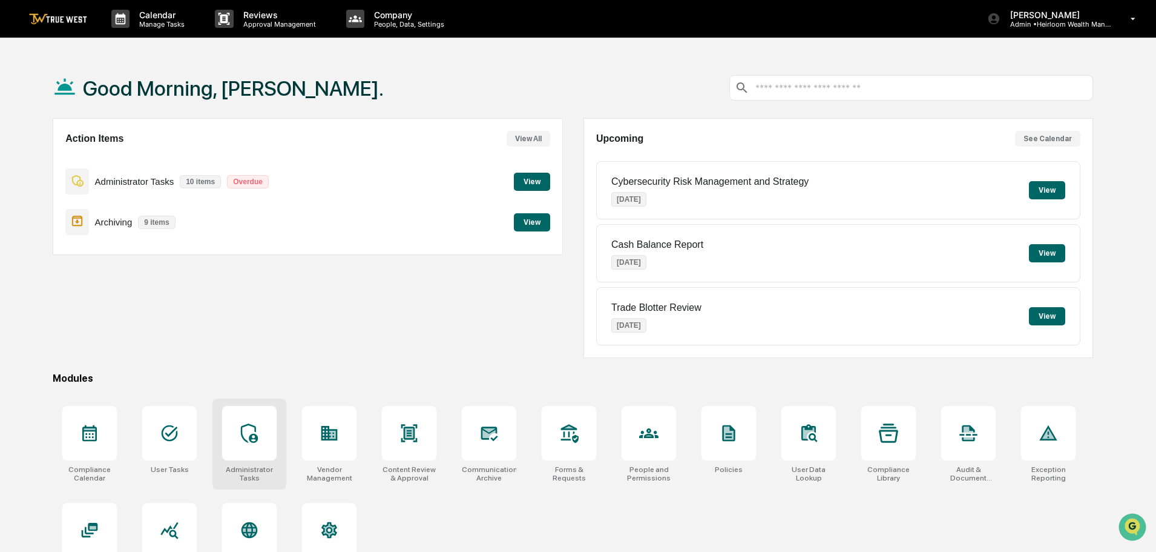
click at [255, 425] on icon at bounding box center [249, 432] width 19 height 19
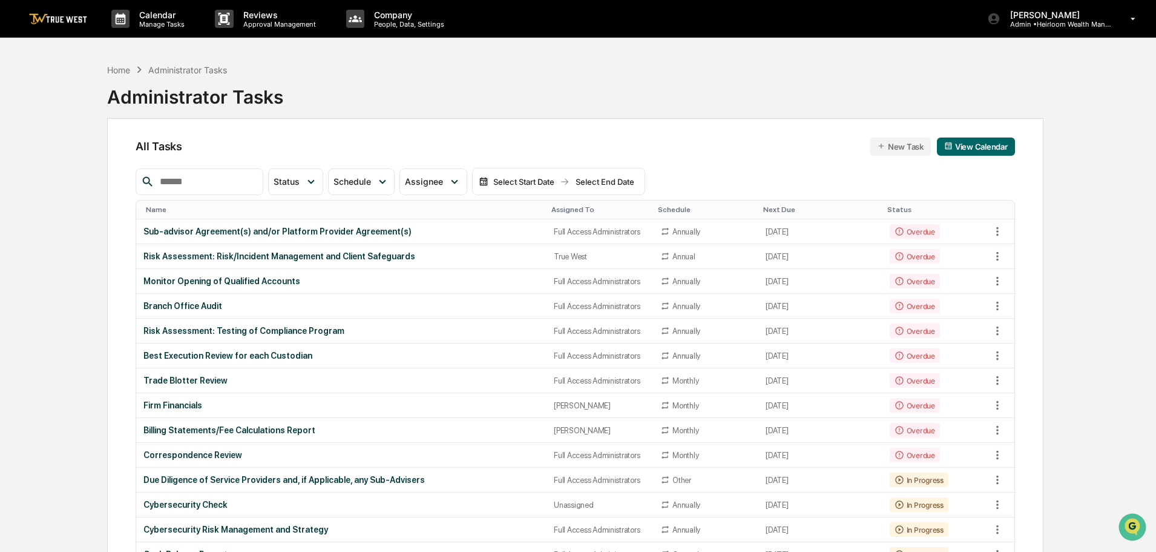
click at [70, 22] on img at bounding box center [58, 19] width 58 height 12
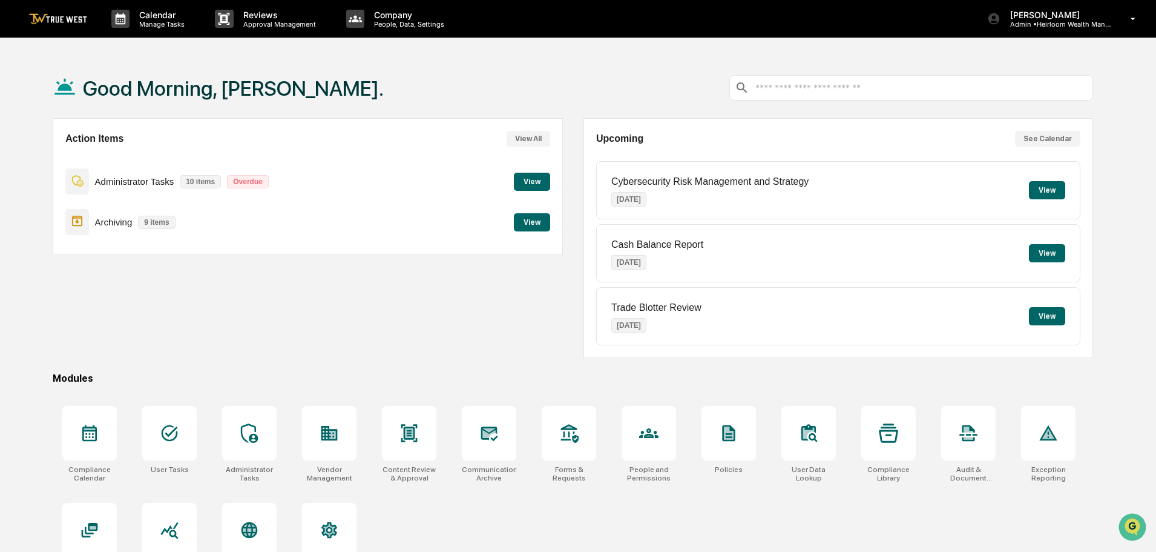
click at [533, 180] on button "View" at bounding box center [532, 182] width 36 height 18
